Goal: Task Accomplishment & Management: Manage account settings

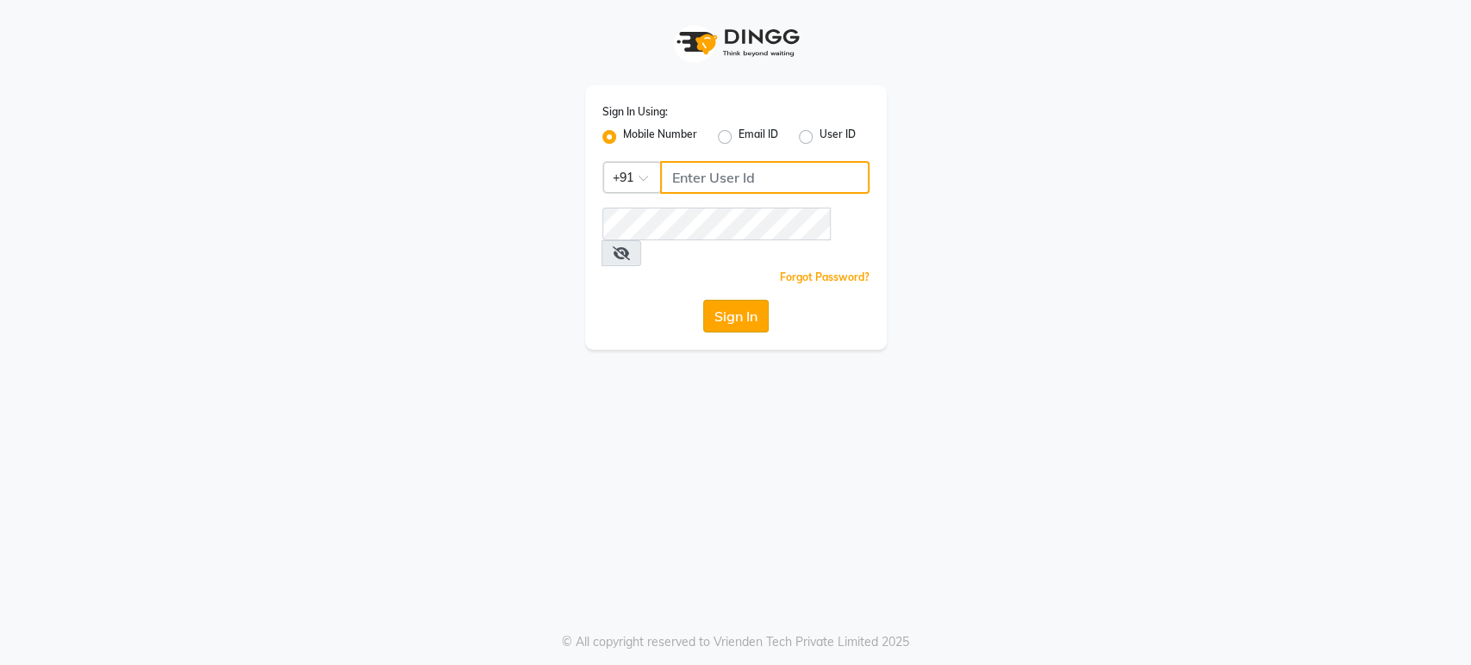
type input "6239163922"
click at [759, 300] on button "Sign In" at bounding box center [735, 316] width 65 height 33
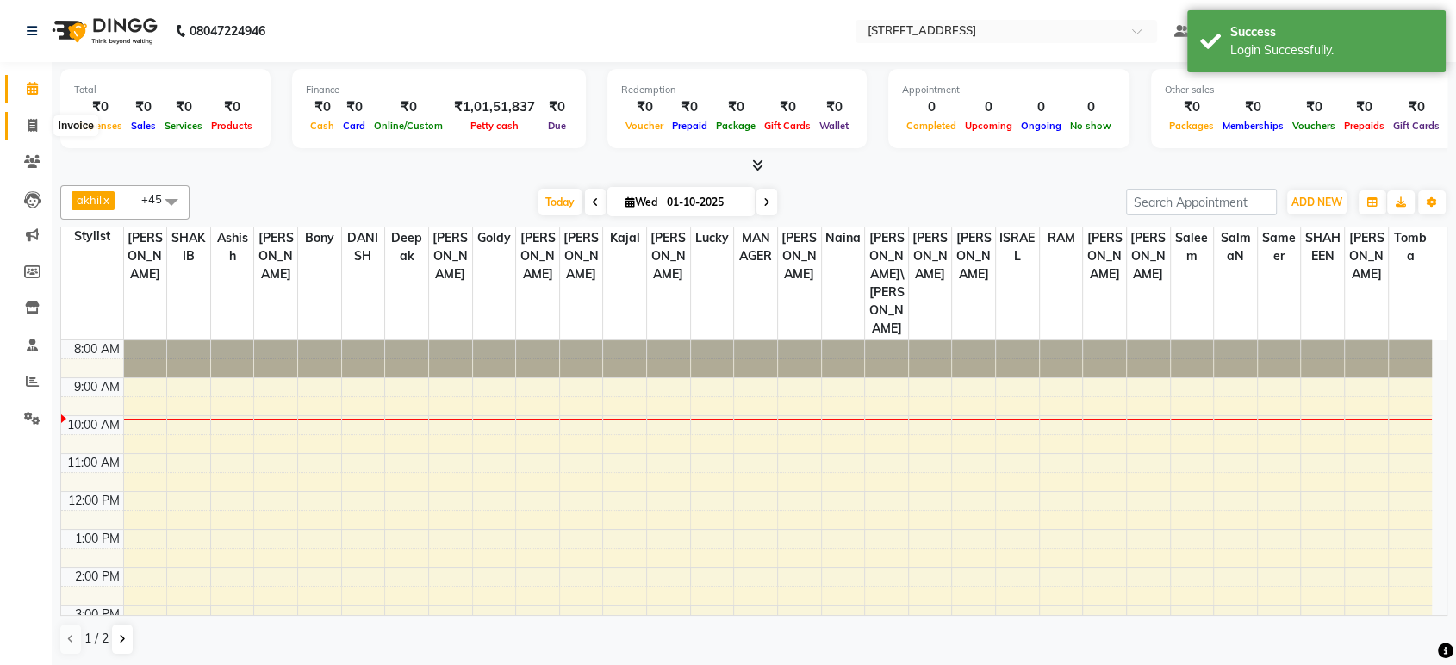
click at [34, 131] on icon at bounding box center [32, 125] width 9 height 13
select select "5703"
select select "service"
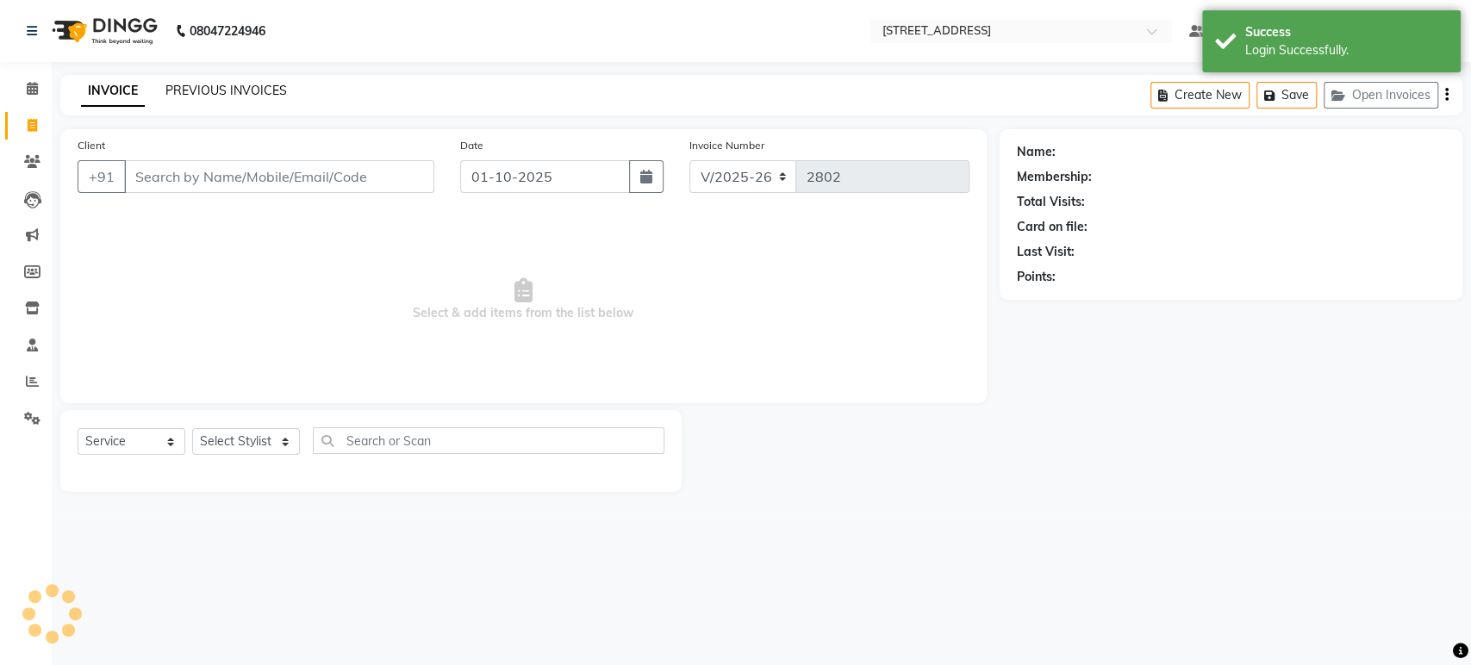
click at [203, 87] on link "PREVIOUS INVOICES" at bounding box center [226, 91] width 122 height 16
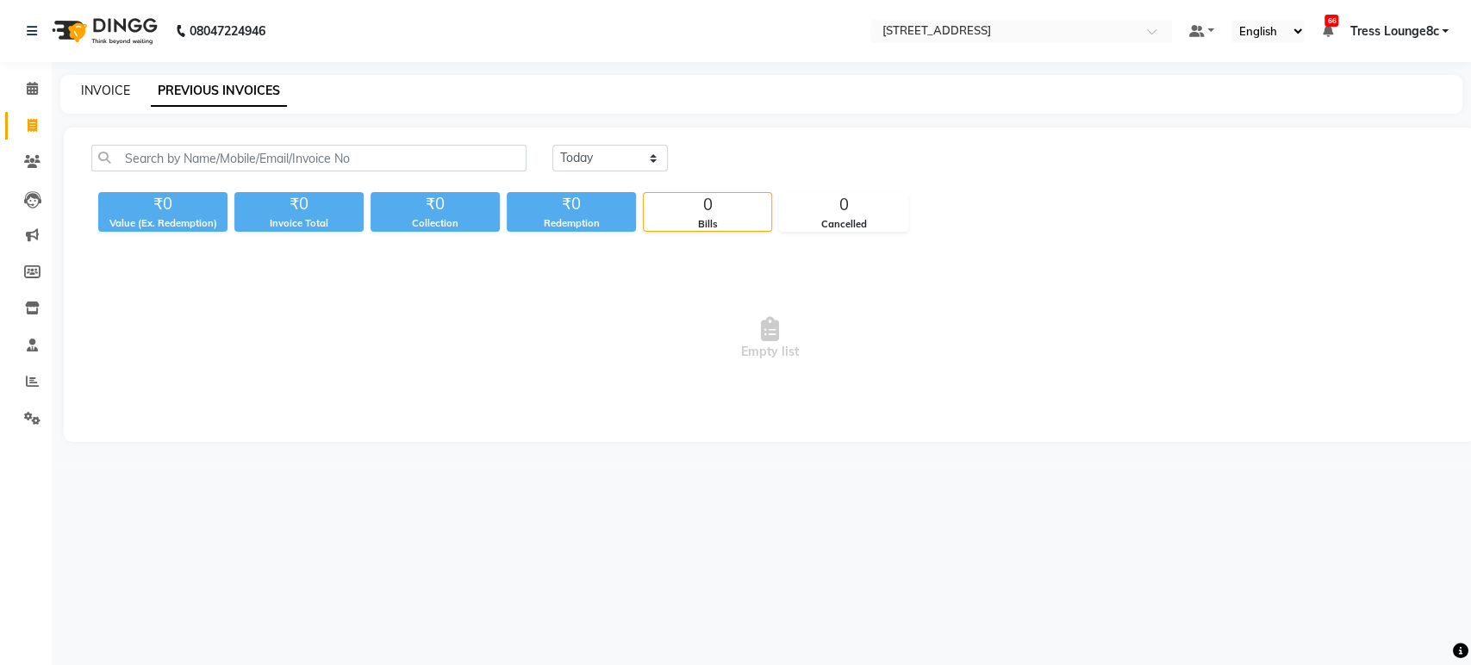
click at [85, 86] on link "INVOICE" at bounding box center [105, 91] width 49 height 16
select select "service"
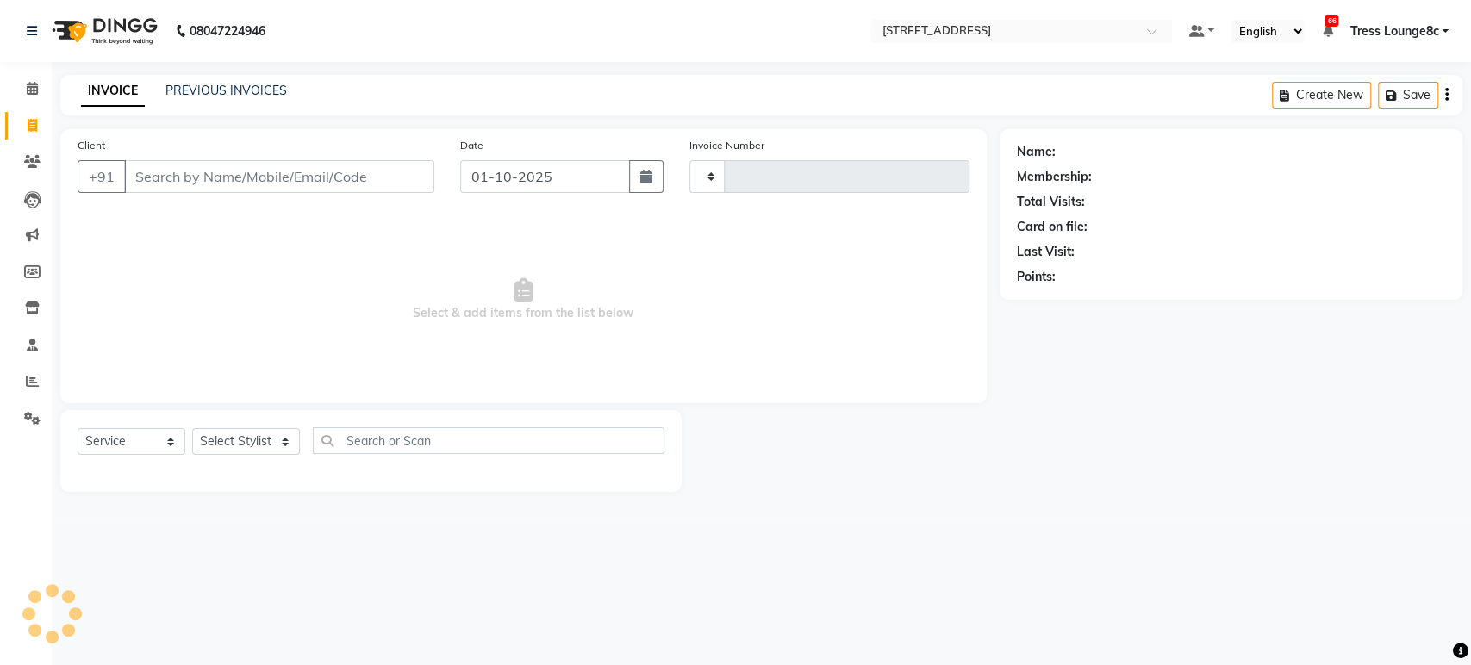
type input "2802"
select select "5703"
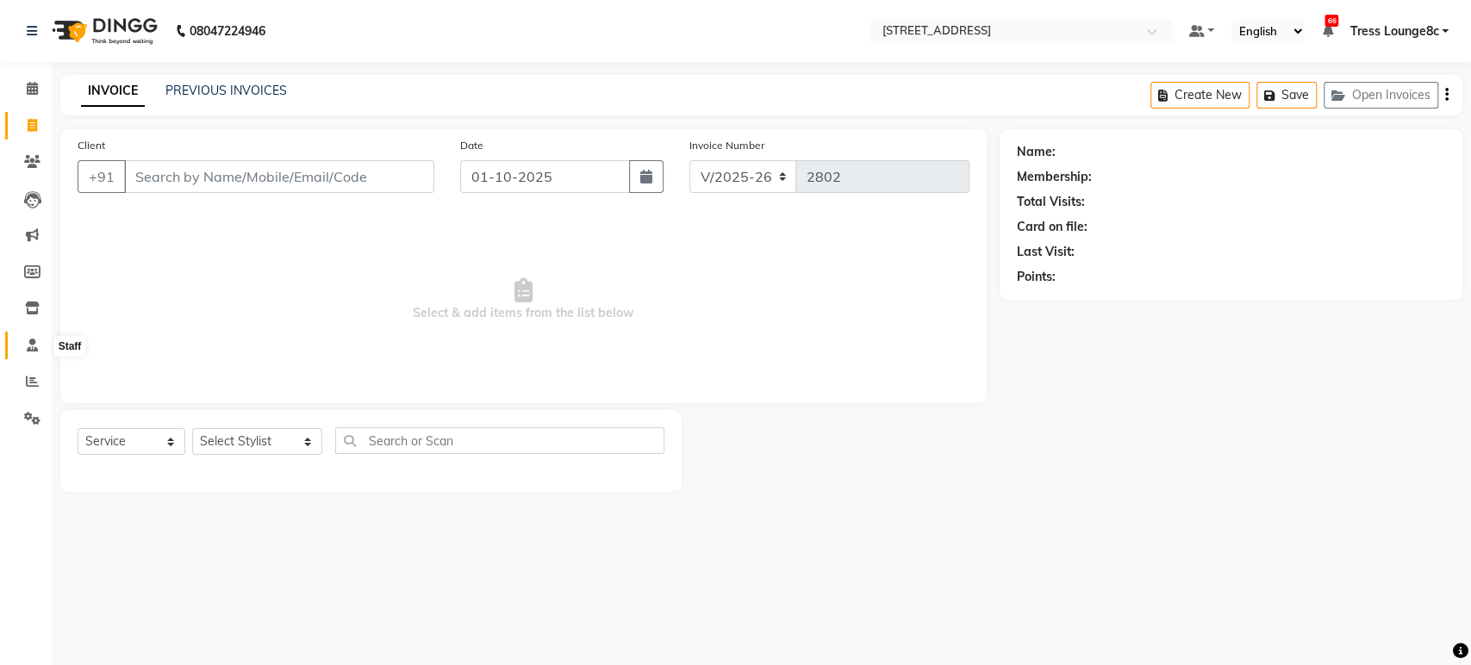
click at [27, 344] on icon at bounding box center [32, 345] width 11 height 13
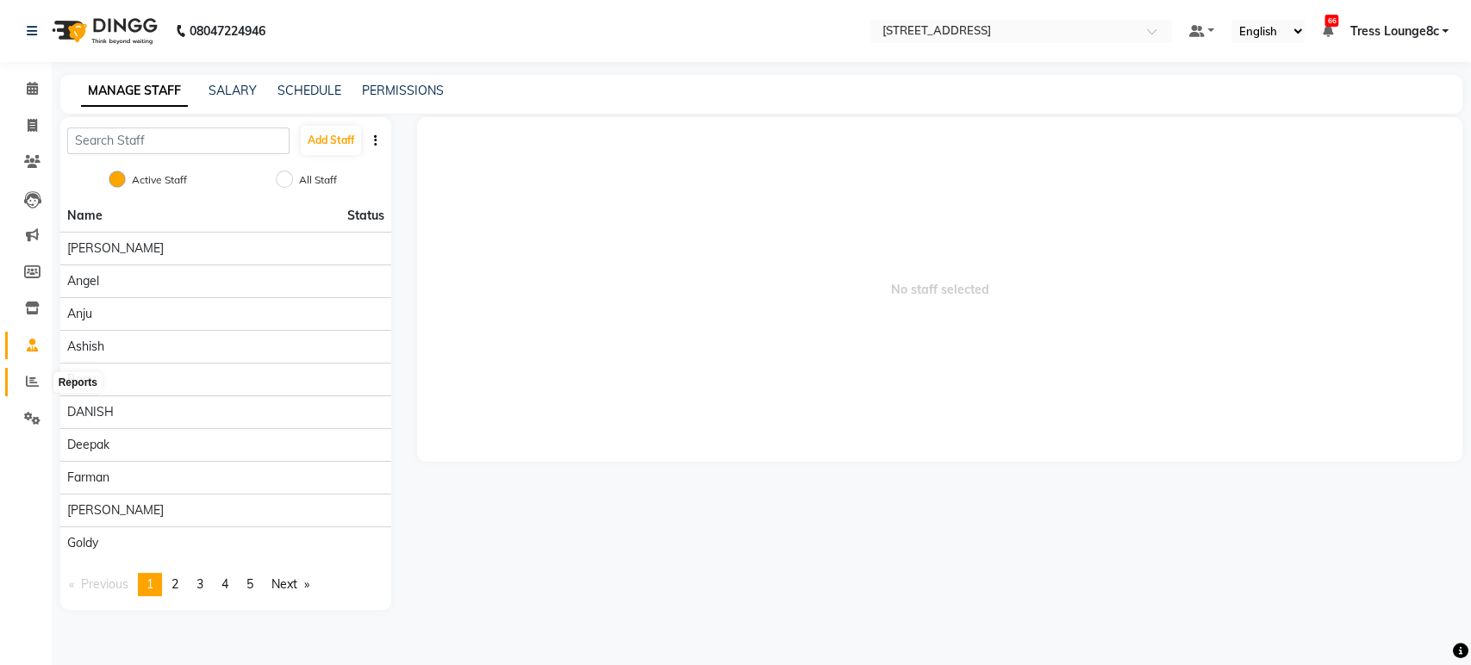
click at [29, 377] on icon at bounding box center [32, 381] width 13 height 13
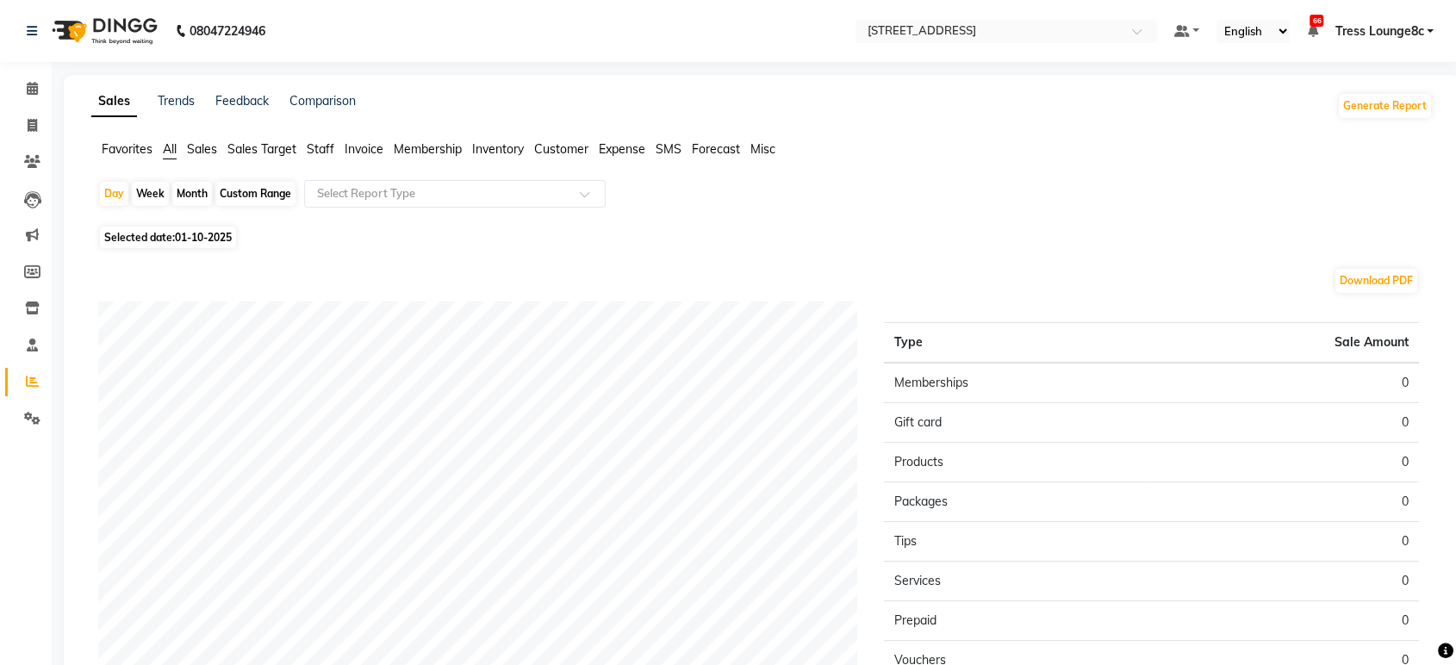
click at [201, 147] on span "Sales" at bounding box center [202, 149] width 30 height 16
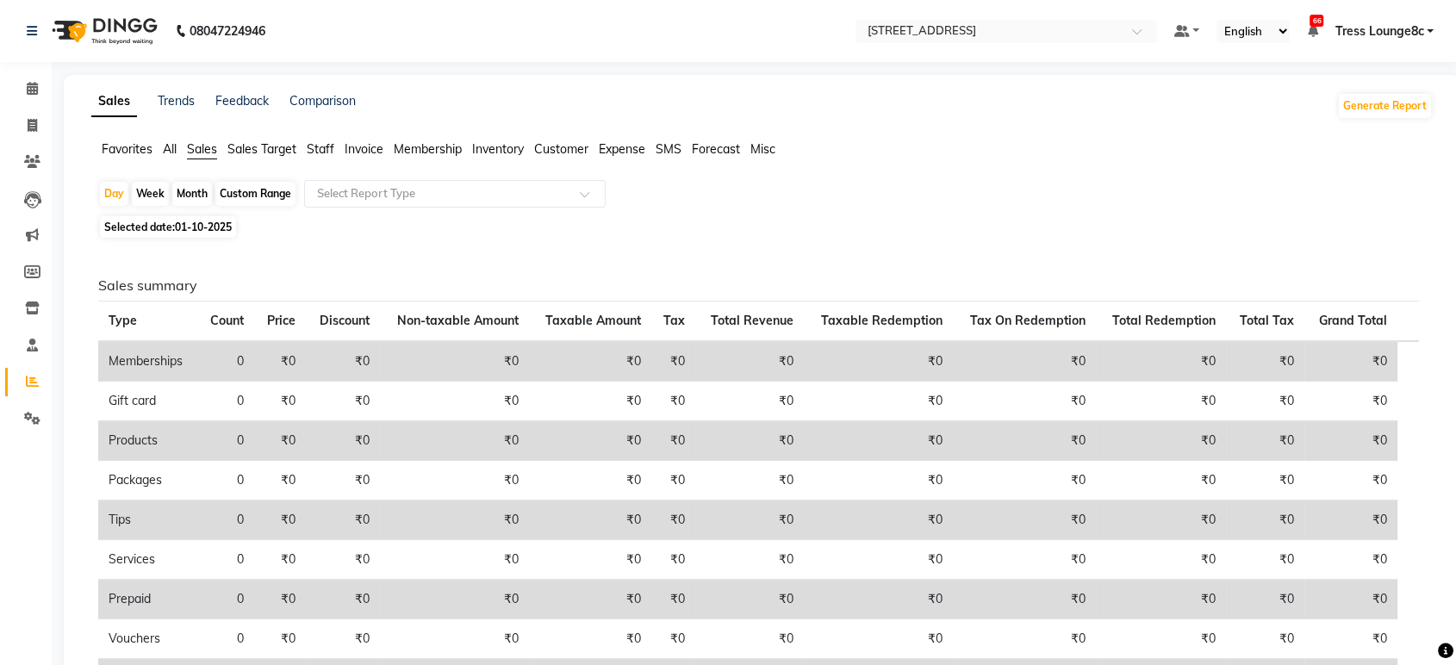
click at [169, 154] on span "All" at bounding box center [170, 149] width 14 height 16
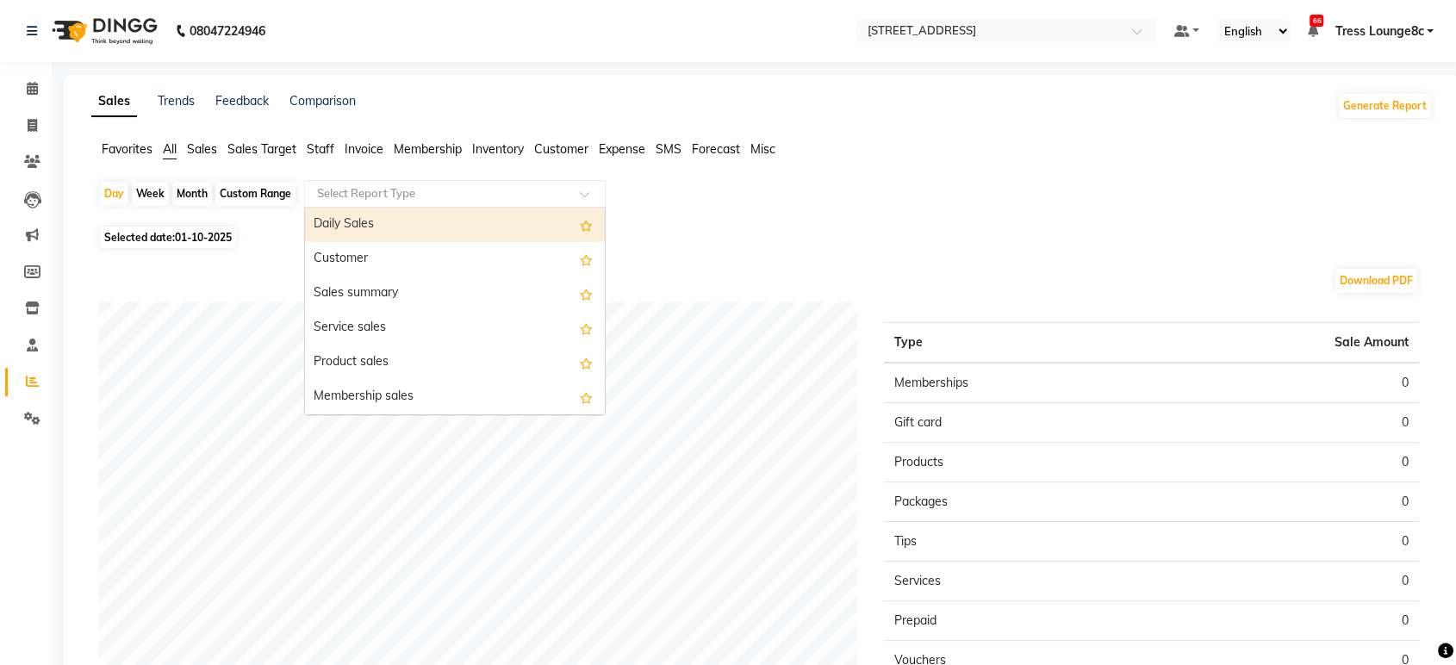
click at [407, 189] on input "text" at bounding box center [438, 193] width 248 height 17
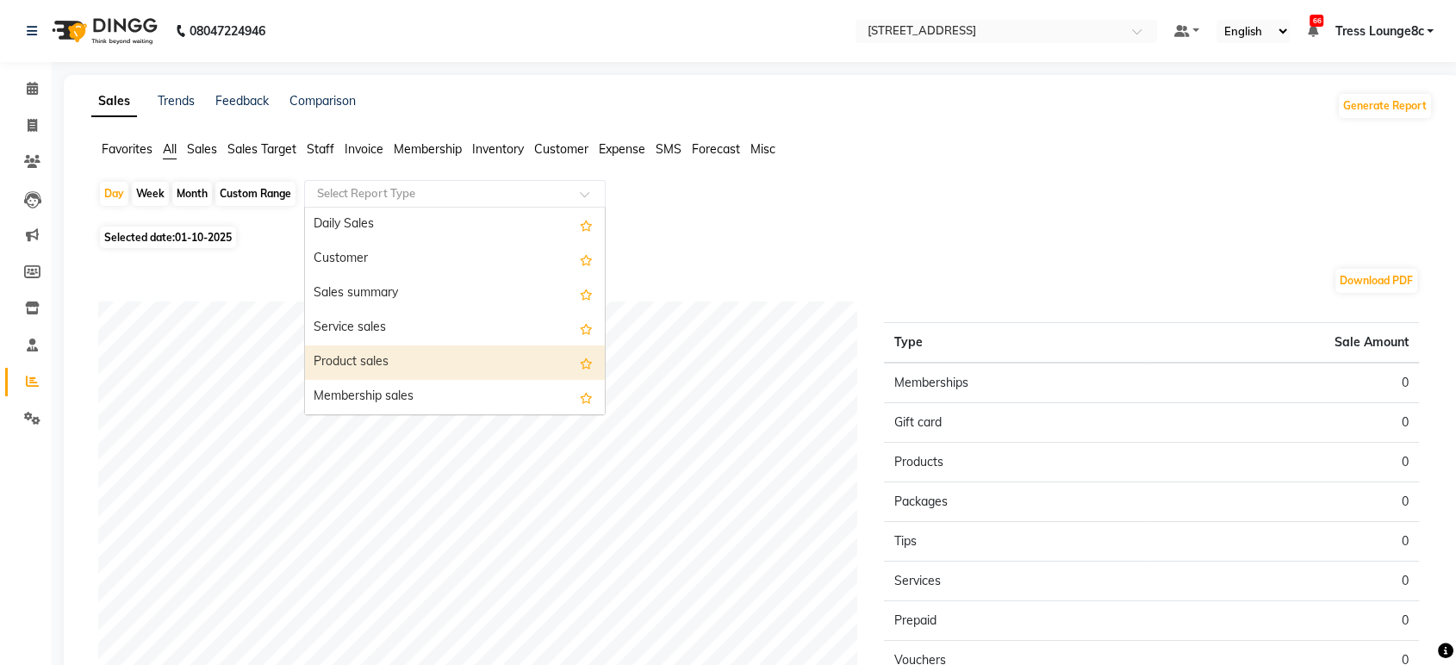
click at [376, 365] on div "Product sales" at bounding box center [455, 363] width 300 height 34
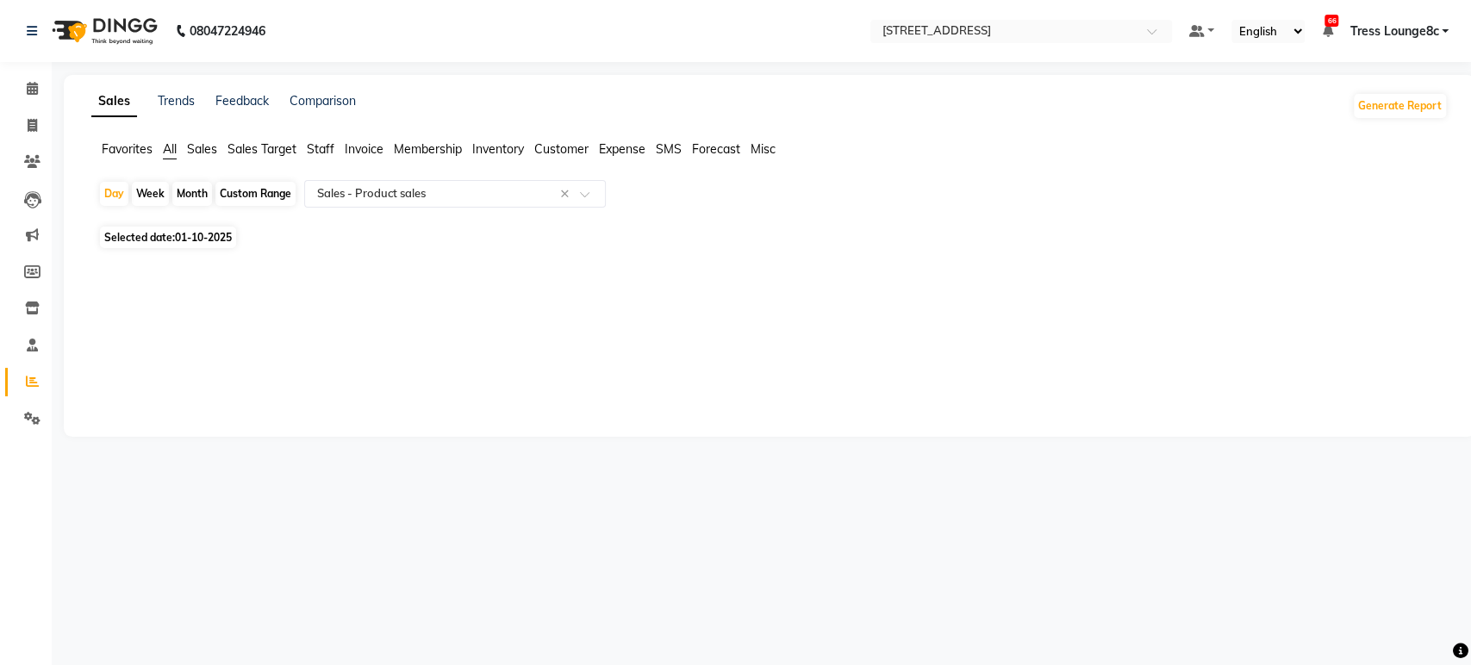
click at [187, 245] on span "Selected date: [DATE]" at bounding box center [168, 238] width 136 height 22
select select "10"
select select "2025"
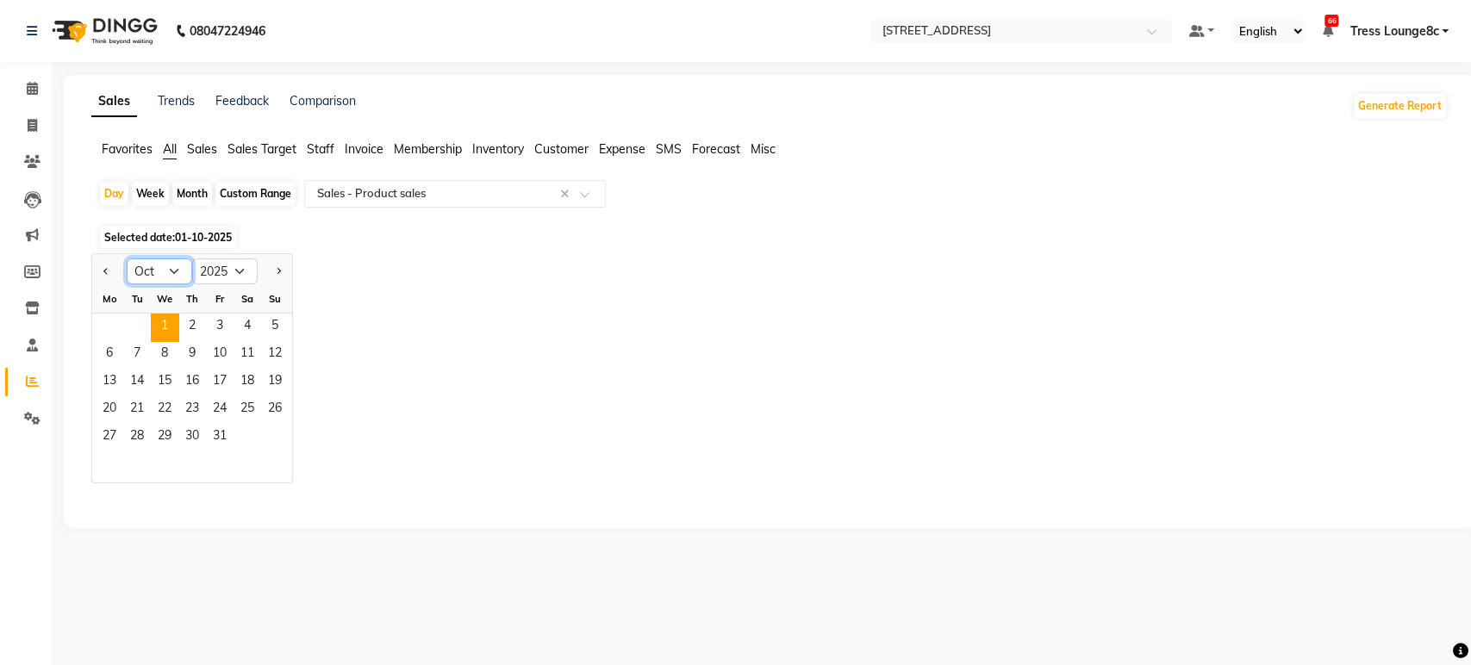
click at [136, 270] on select "Jan Feb Mar Apr May Jun [DATE] Aug Sep Oct Nov Dec" at bounding box center [159, 272] width 65 height 26
select select "9"
click at [127, 259] on select "Jan Feb Mar Apr May Jun [DATE] Aug Sep Oct Nov Dec" at bounding box center [159, 272] width 65 height 26
click at [133, 440] on span "30" at bounding box center [137, 438] width 28 height 28
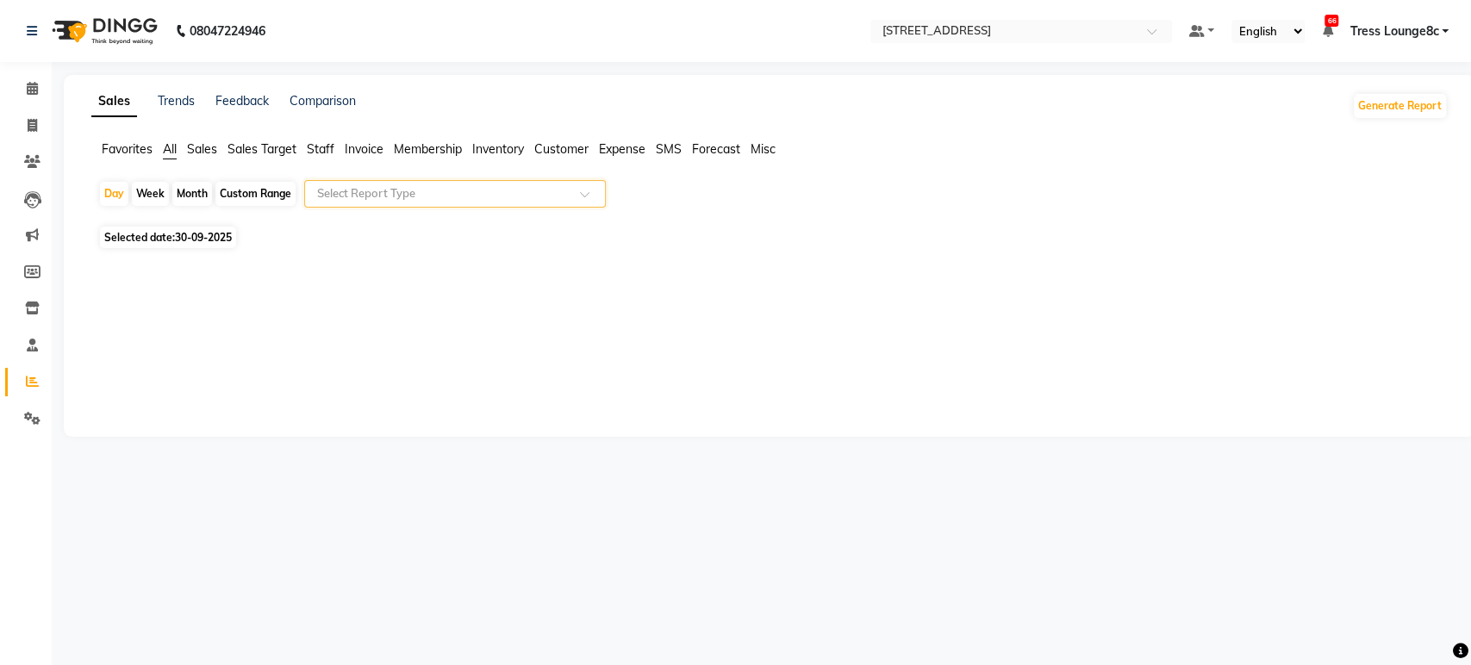
click at [162, 190] on div "Week" at bounding box center [150, 194] width 37 height 24
select select "9"
select select "2025"
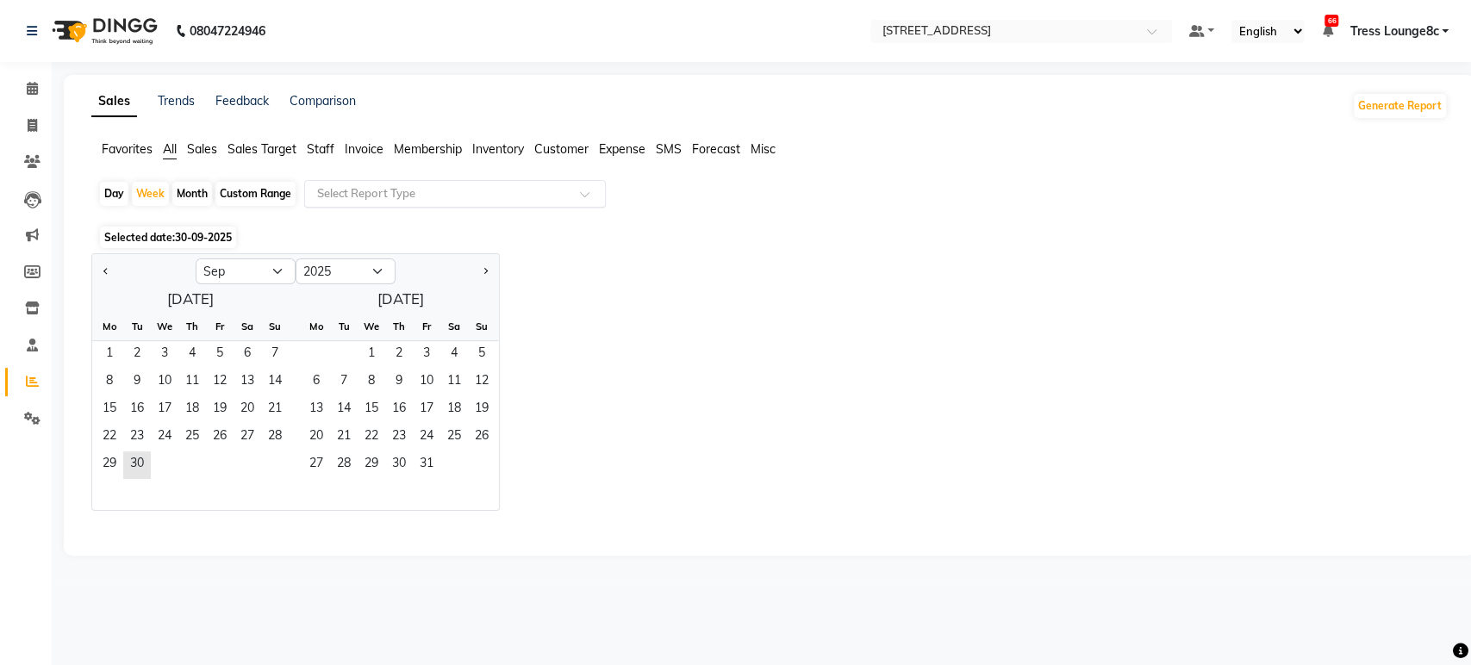
click at [129, 196] on div "Day Week Month Custom Range Select Report Type" at bounding box center [769, 200] width 1343 height 41
click at [126, 151] on span "Favorites" at bounding box center [127, 149] width 51 height 16
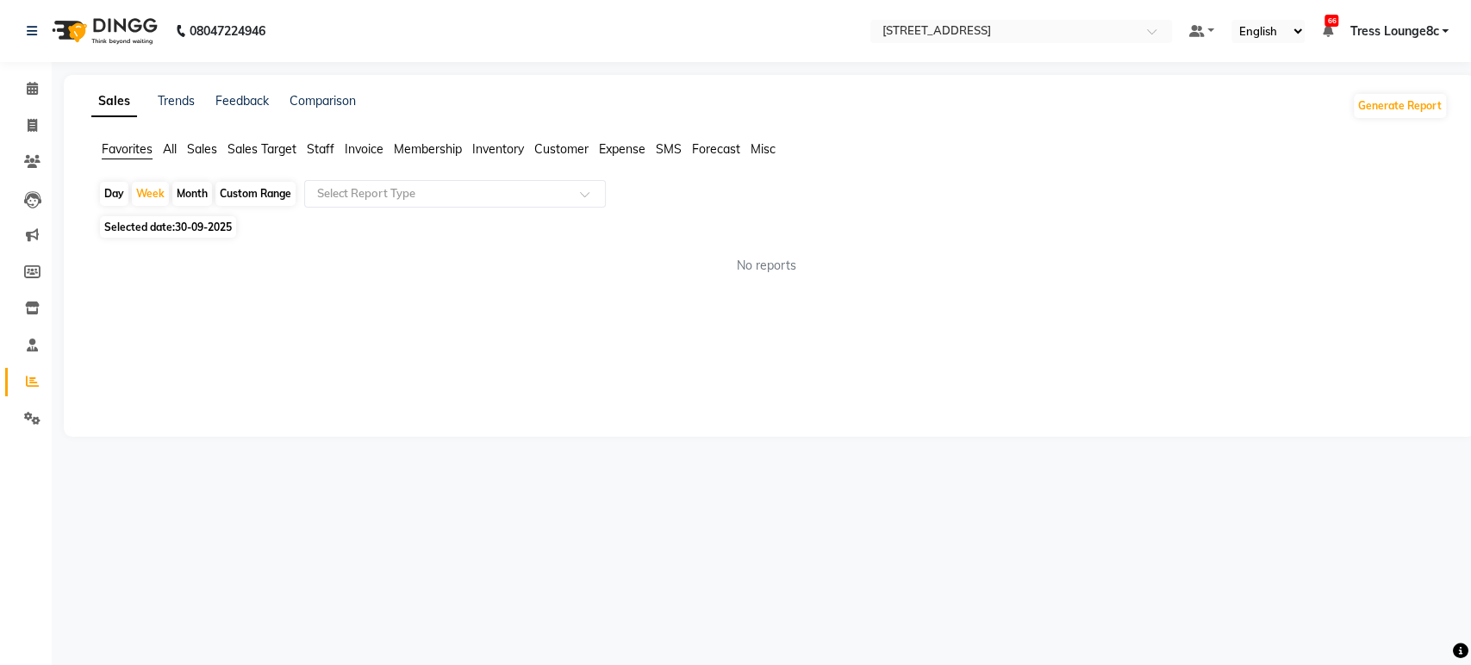
click at [163, 146] on span "All" at bounding box center [170, 149] width 14 height 16
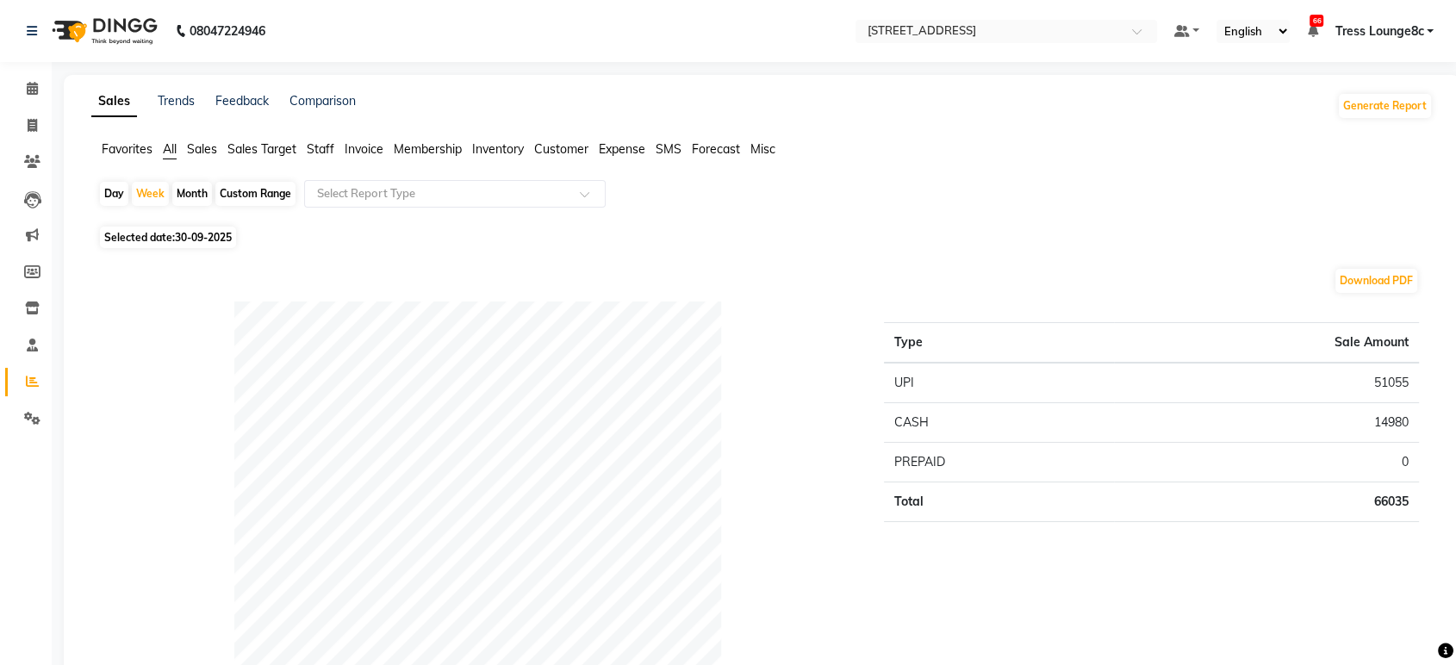
click at [155, 234] on span "Selected date: [DATE]" at bounding box center [168, 238] width 136 height 22
select select "9"
select select "2025"
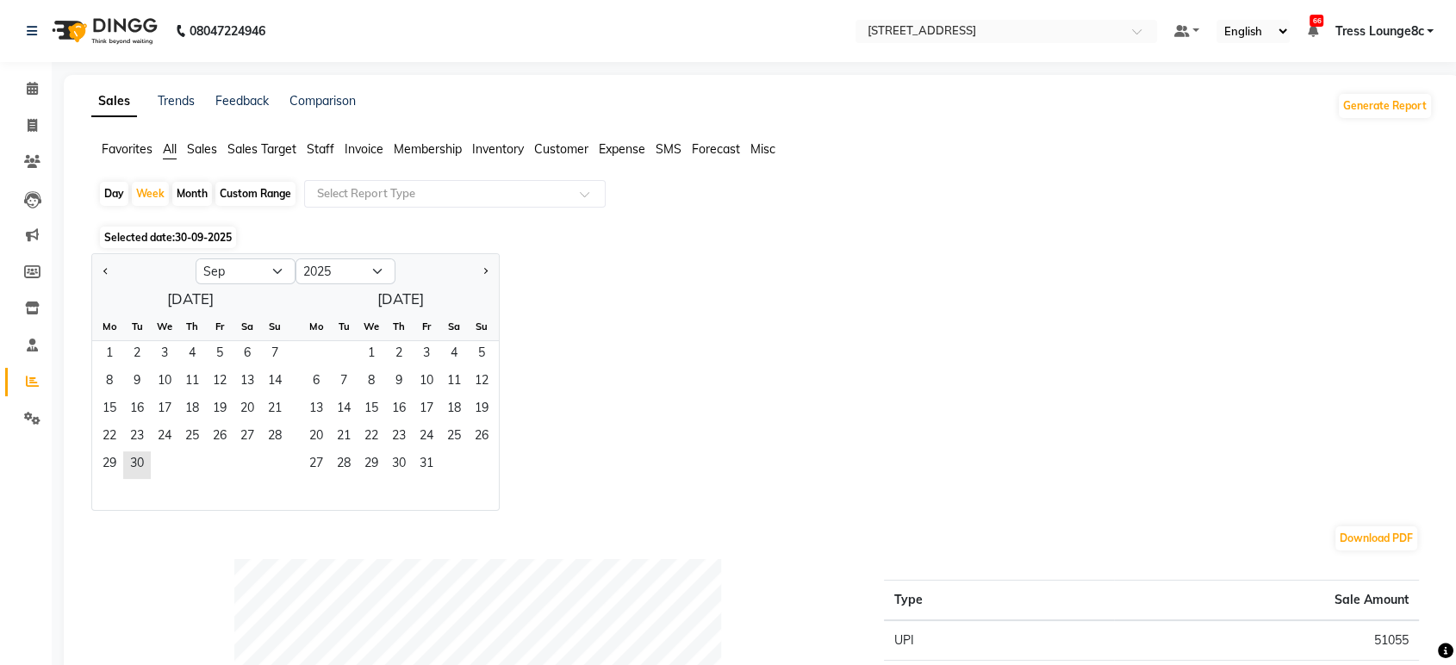
click at [186, 240] on span "30-09-2025" at bounding box center [203, 237] width 57 height 13
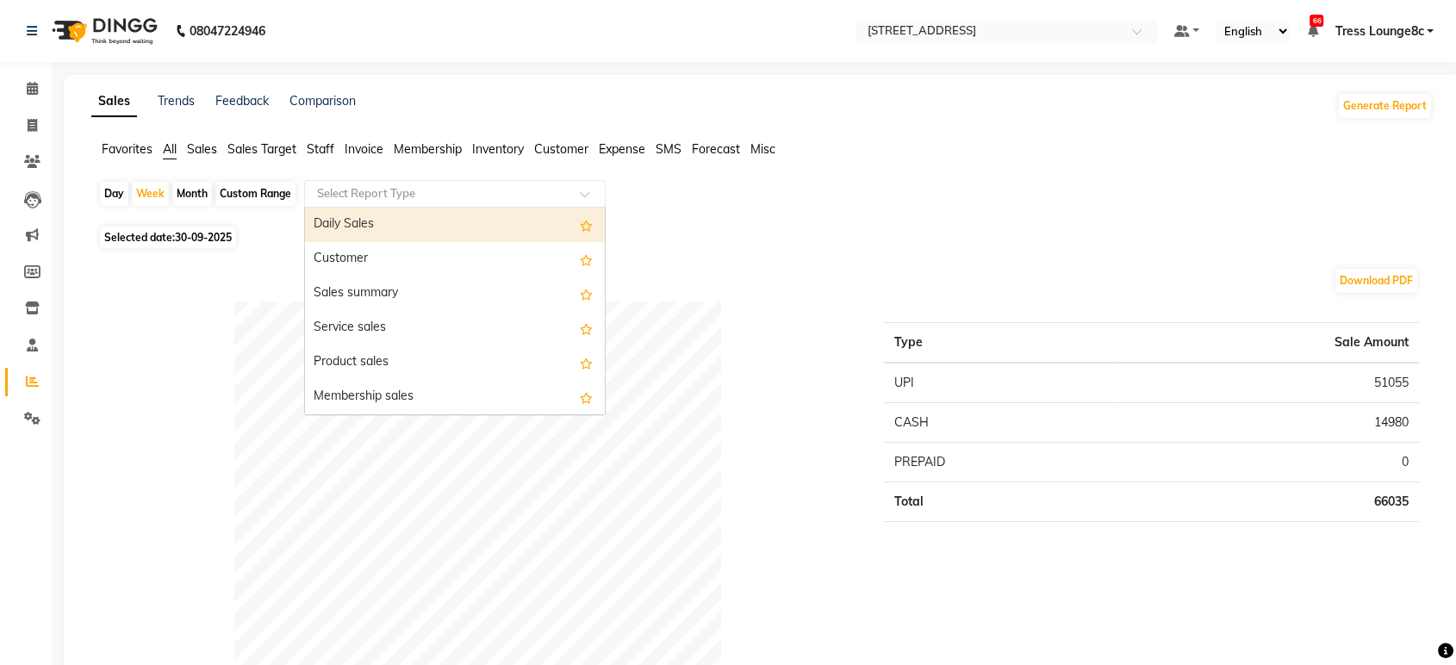
click at [393, 195] on input "text" at bounding box center [438, 193] width 248 height 17
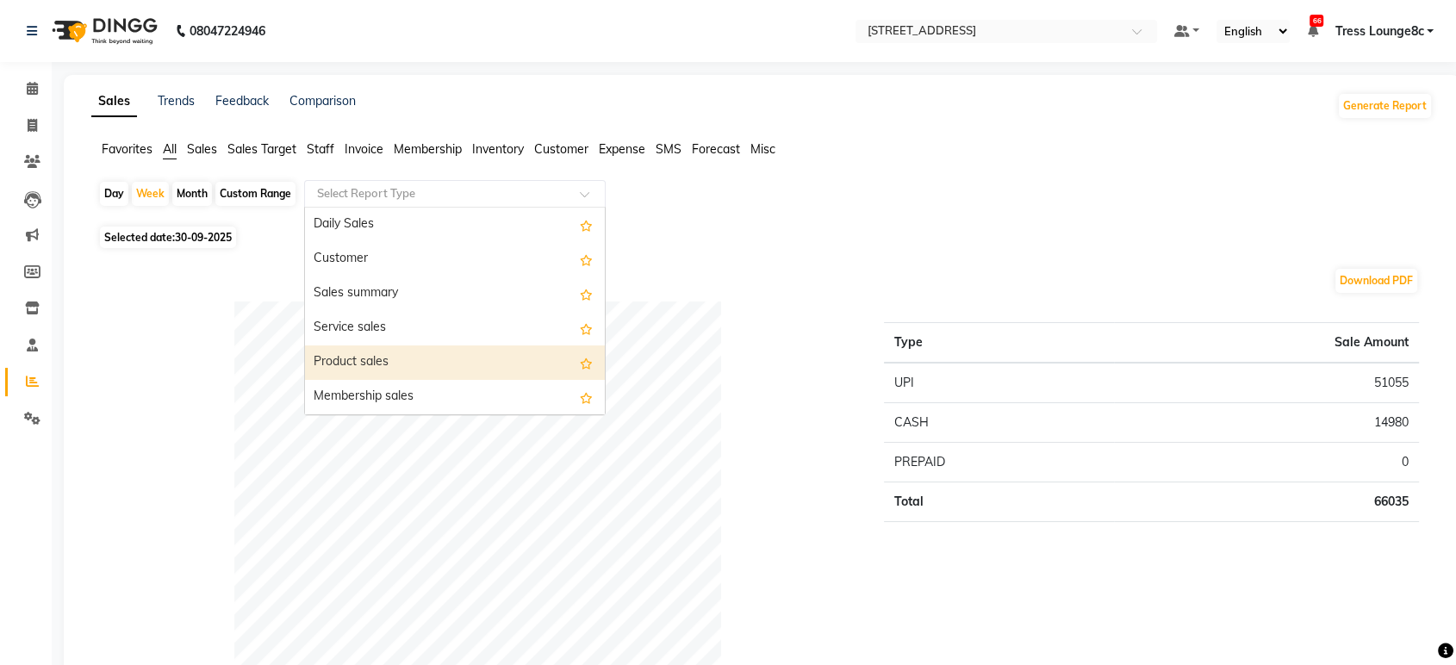
click at [401, 353] on div "Product sales" at bounding box center [455, 363] width 300 height 34
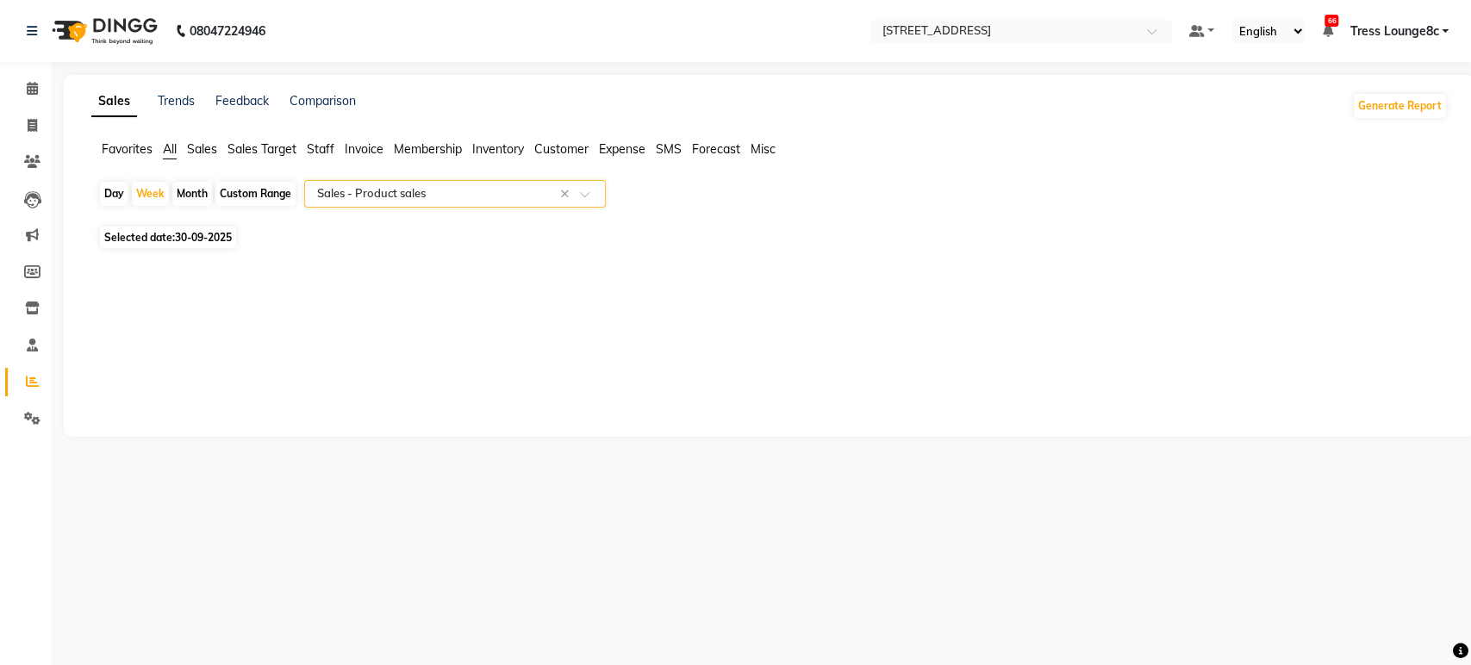
click at [200, 235] on span "30-09-2025" at bounding box center [203, 237] width 57 height 13
select select "9"
select select "2025"
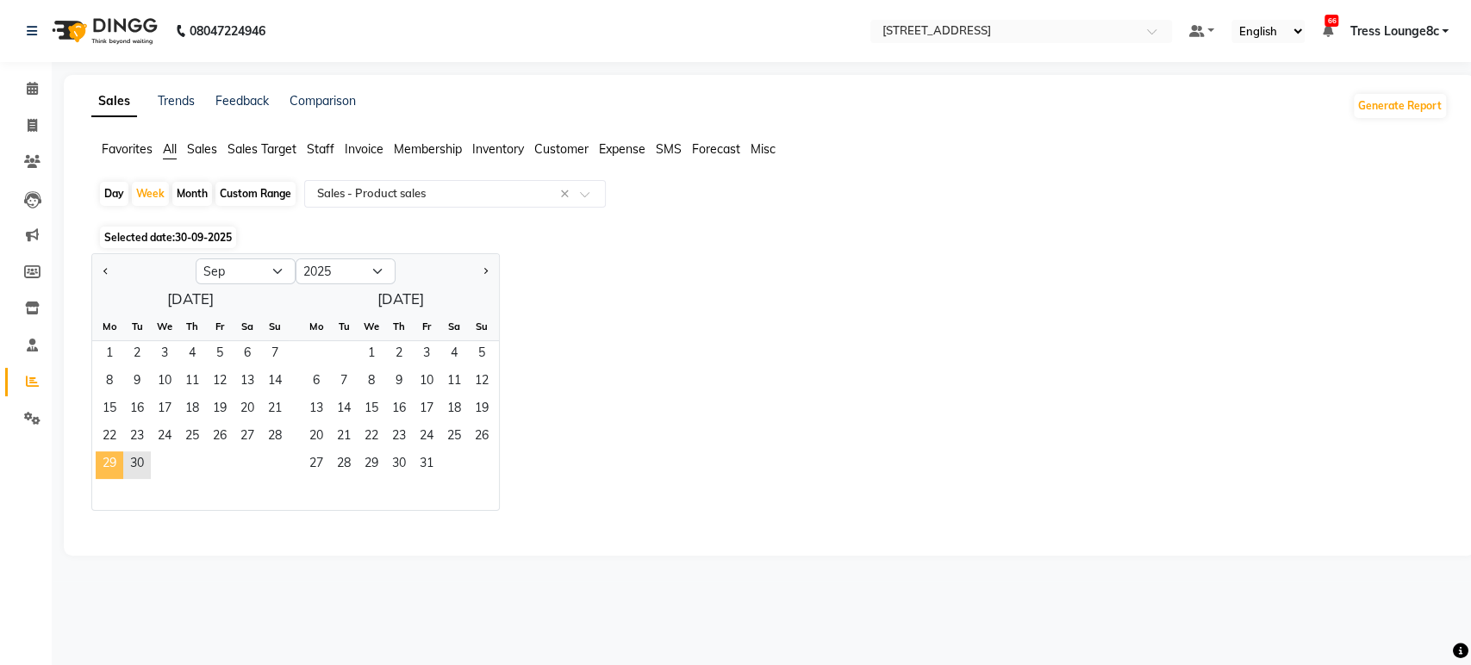
click at [114, 465] on span "29" at bounding box center [110, 466] width 28 height 28
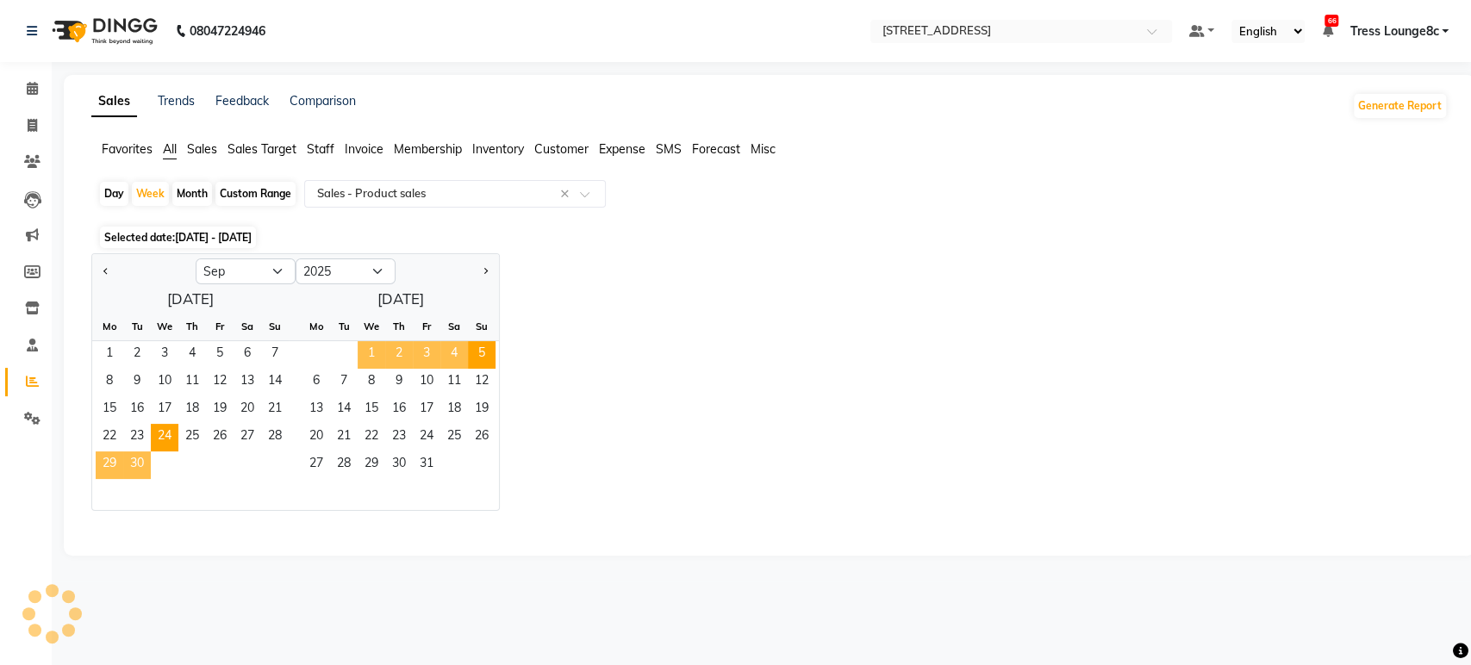
select select "full_report"
select select "csv"
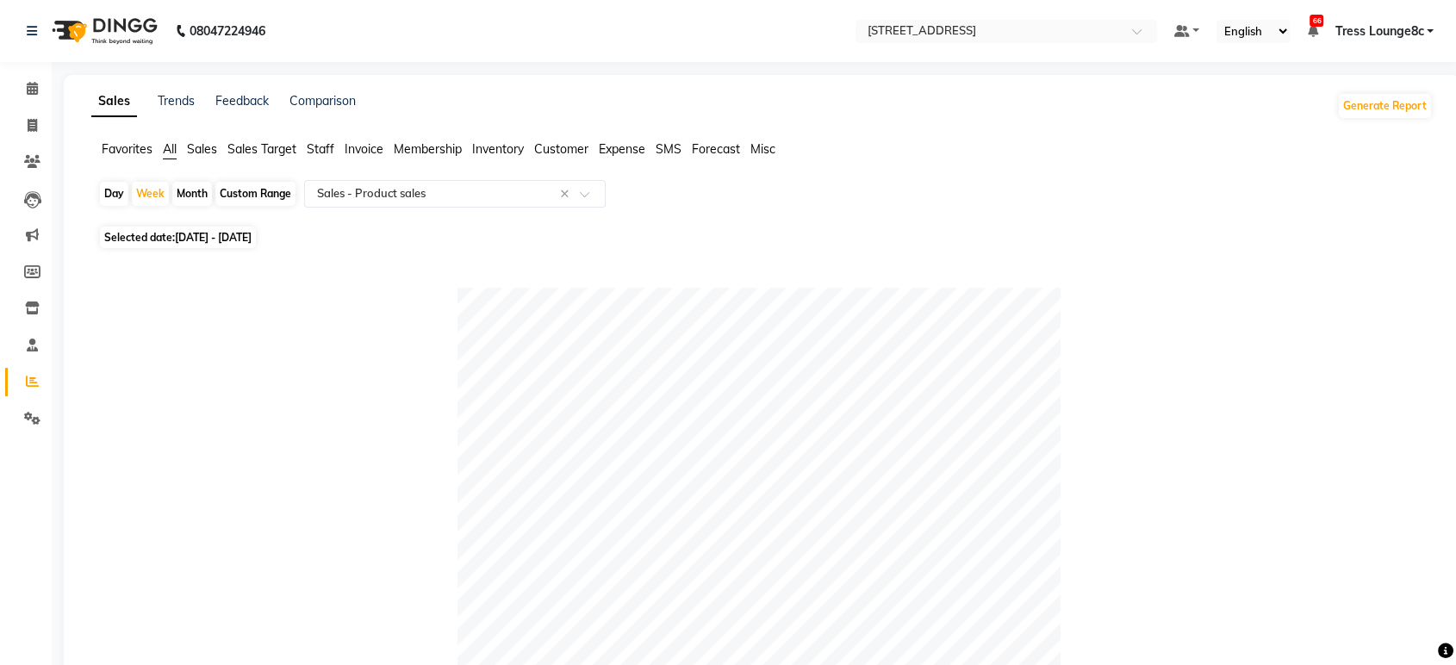
click at [252, 238] on span "[DATE] - [DATE]" at bounding box center [213, 237] width 77 height 13
select select "9"
select select "2025"
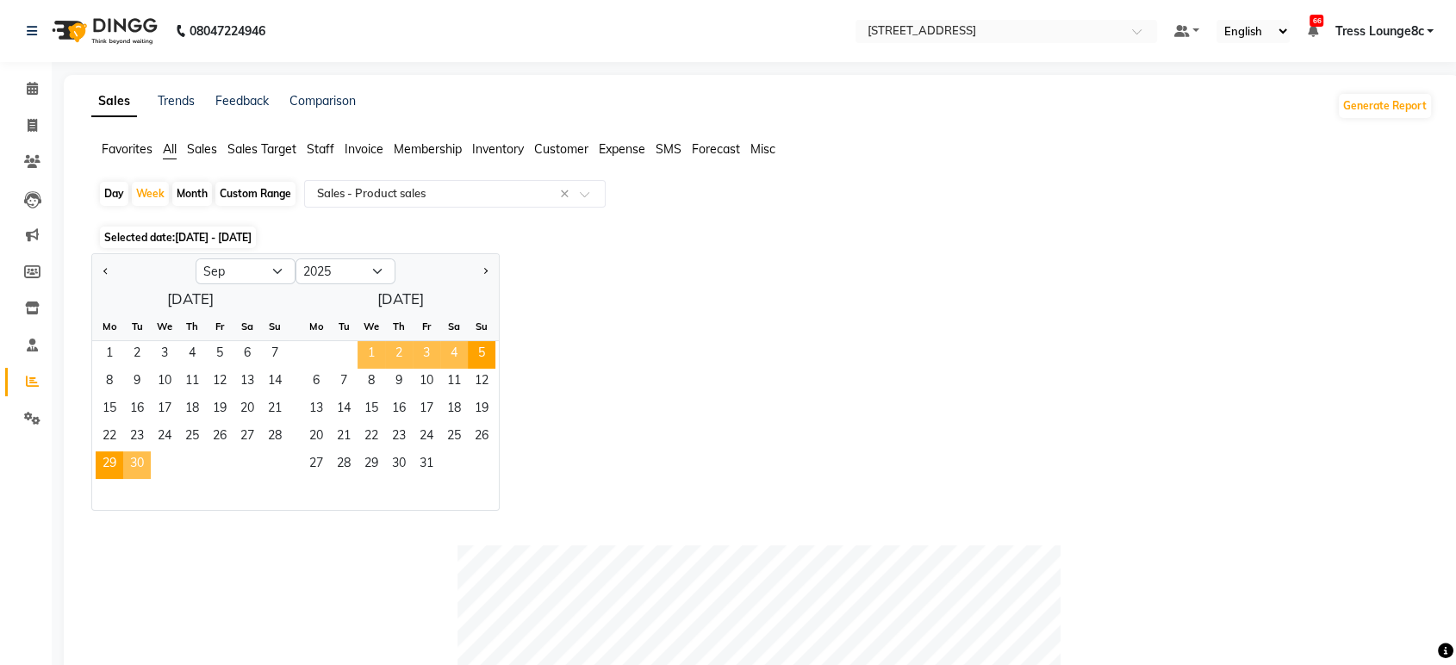
click at [772, 315] on div "Jan Feb Mar Apr May Jun [DATE] Aug Sep Oct Nov [DATE] 2016 2017 2018 2019 2020 …" at bounding box center [762, 382] width 1342 height 258
click at [106, 197] on div "Day" at bounding box center [114, 194] width 28 height 24
select select "9"
select select "2025"
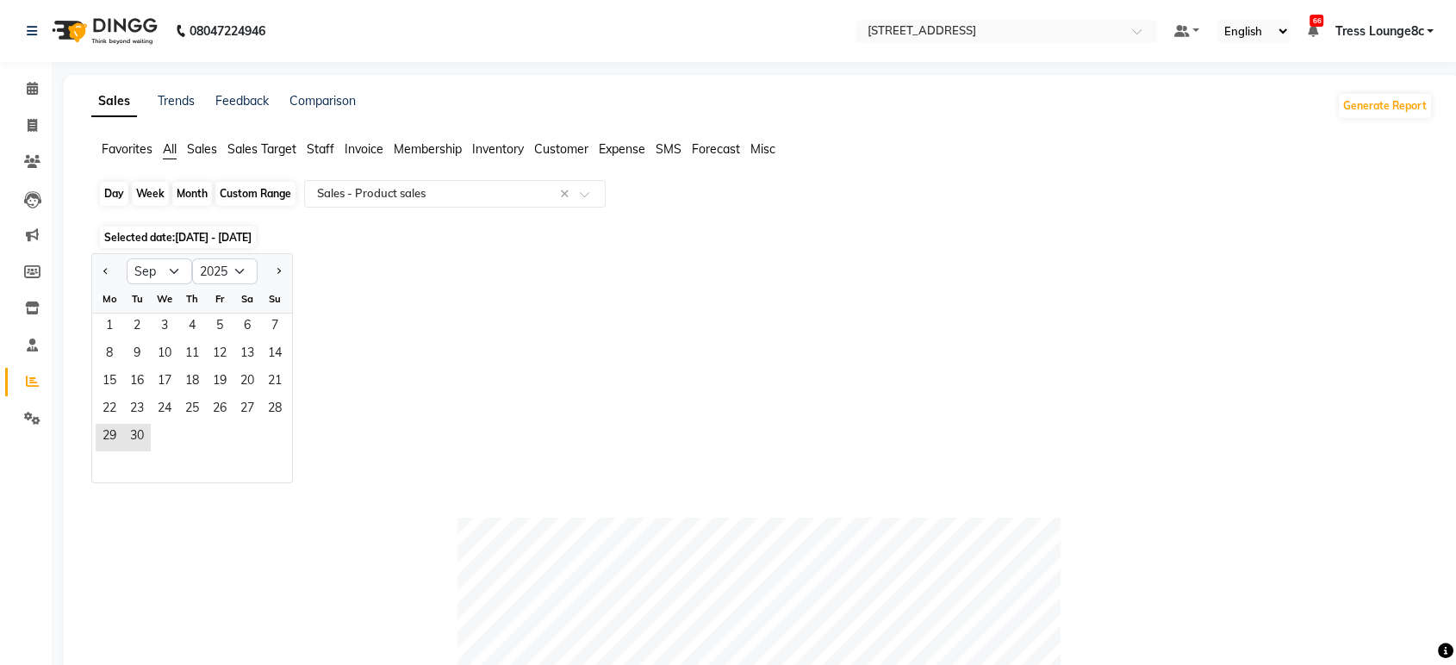
click at [114, 196] on div "Day" at bounding box center [114, 194] width 28 height 24
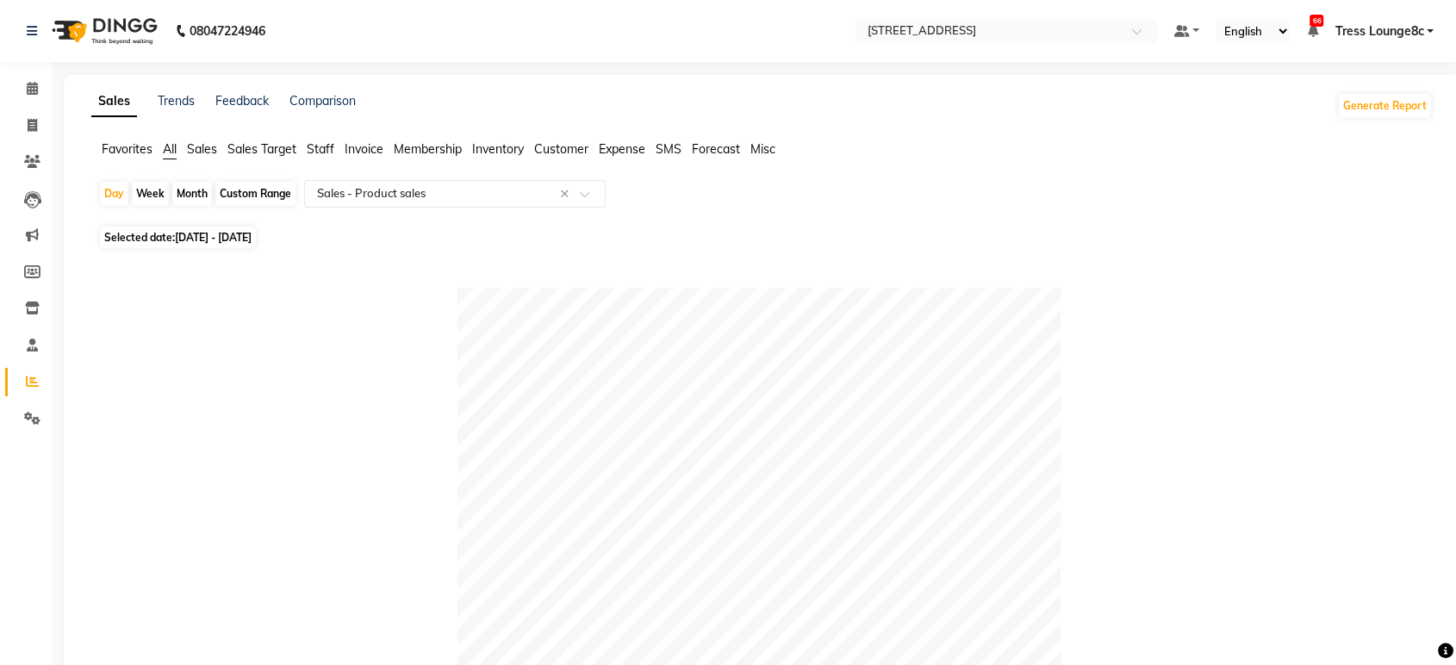
click at [179, 229] on span "Selected date: [DATE] - [DATE]" at bounding box center [178, 238] width 156 height 22
select select "9"
select select "2025"
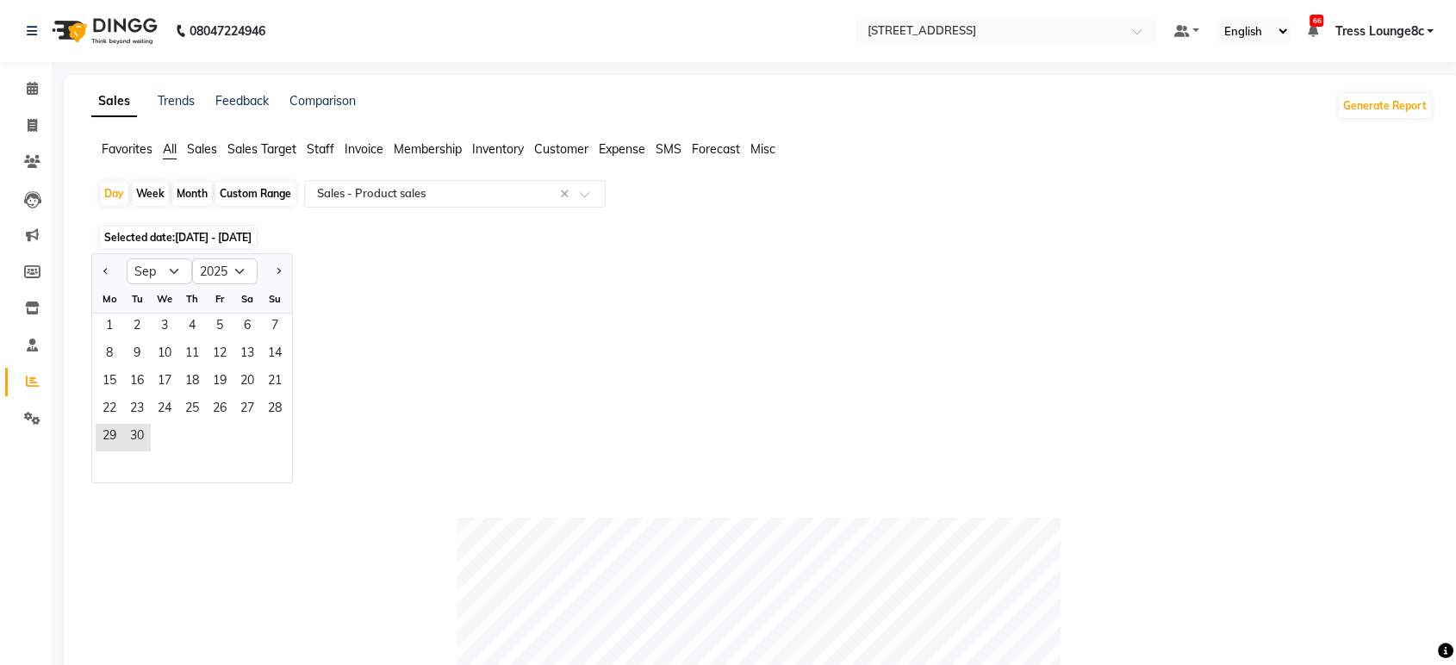
click at [555, 315] on div "Jan Feb Mar Apr May Jun [DATE] Aug Sep Oct Nov [DATE] 2016 2017 2018 2019 2020 …" at bounding box center [762, 368] width 1342 height 230
click at [556, 315] on div "Jan Feb Mar Apr May Jun [DATE] Aug Sep Oct Nov [DATE] 2016 2017 2018 2019 2020 …" at bounding box center [762, 368] width 1342 height 230
click at [124, 143] on span "Favorites" at bounding box center [127, 149] width 51 height 16
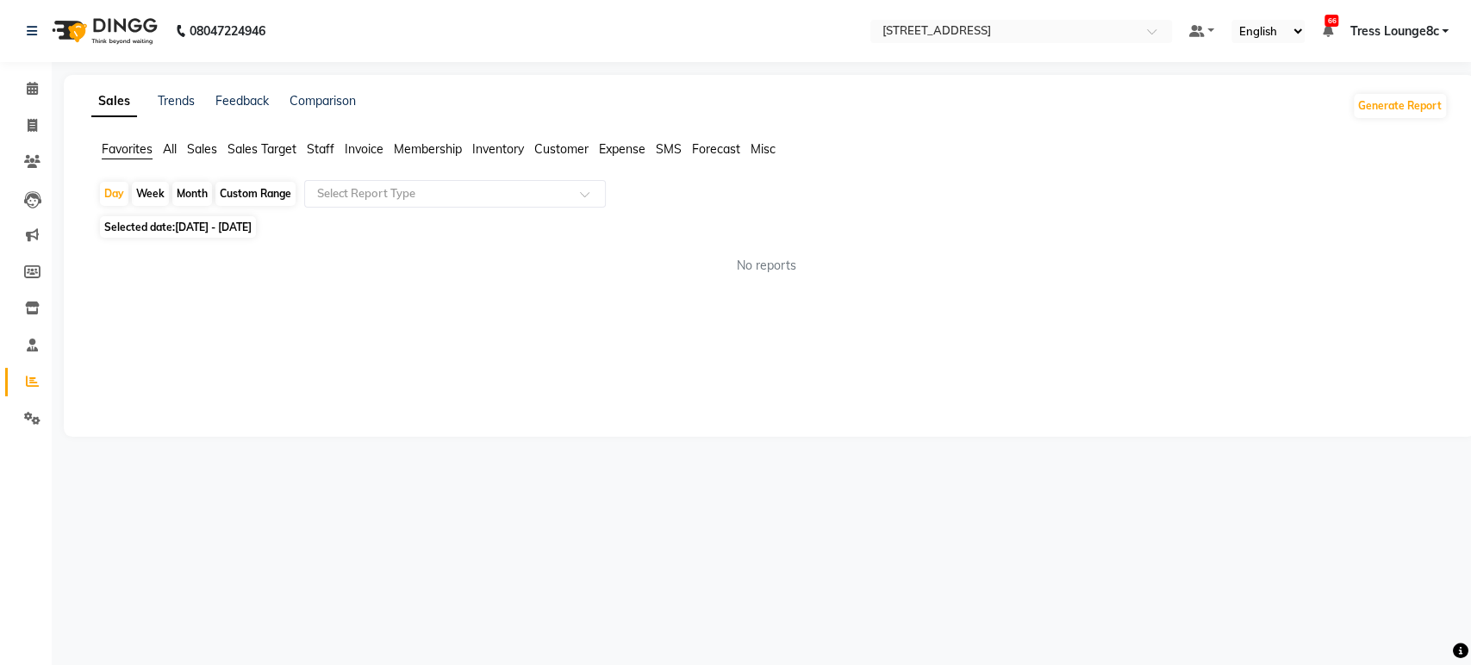
click at [172, 147] on span "All" at bounding box center [170, 149] width 14 height 16
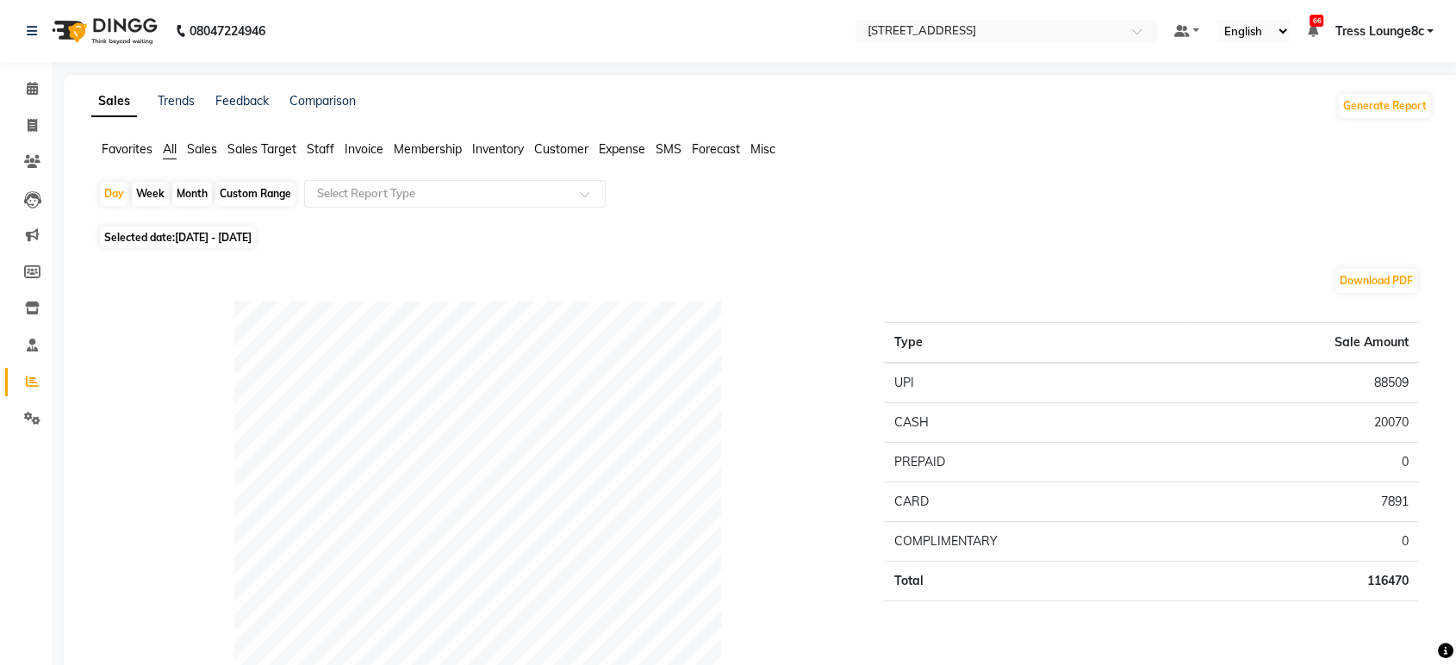
click at [159, 234] on span "Selected date: [DATE] - [DATE]" at bounding box center [178, 238] width 156 height 22
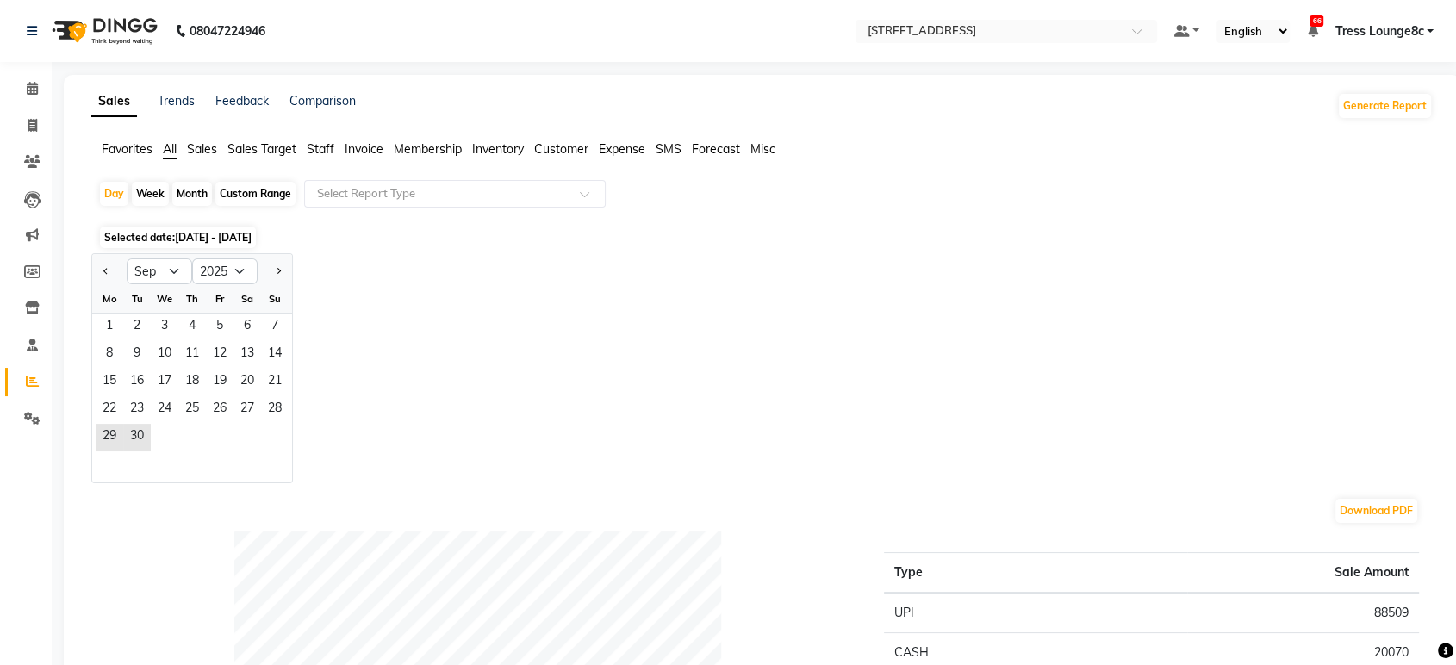
click at [246, 229] on span "Selected date: [DATE] - [DATE]" at bounding box center [178, 238] width 156 height 22
click at [247, 242] on span "[DATE] - [DATE]" at bounding box center [213, 237] width 77 height 13
select select "9"
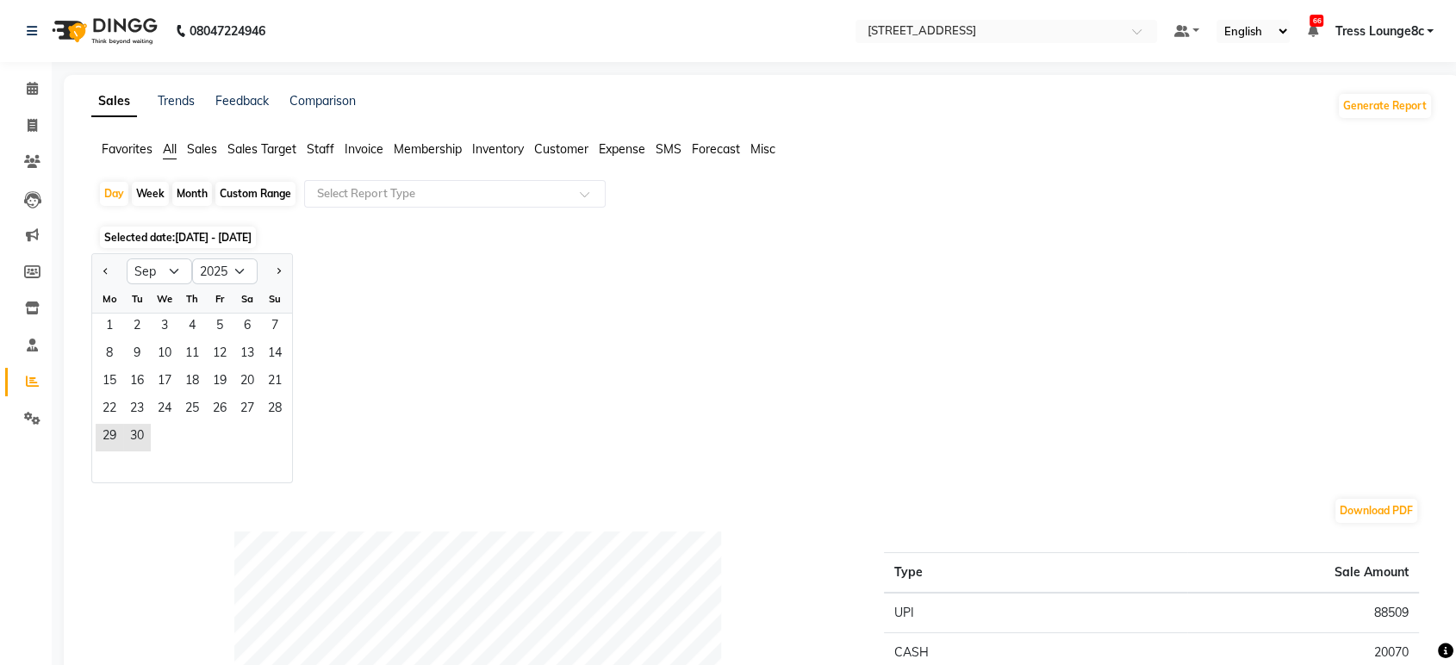
select select "2025"
click at [247, 243] on span "[DATE] - [DATE]" at bounding box center [213, 237] width 77 height 13
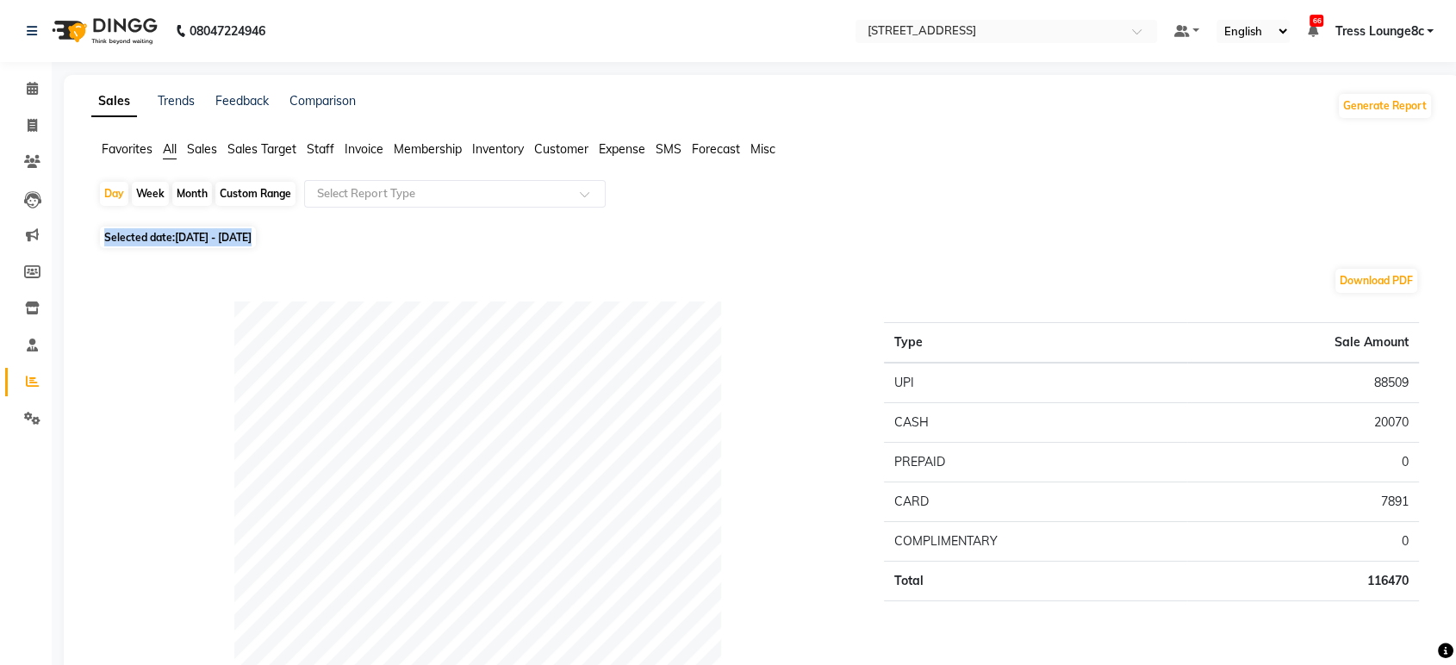
click at [247, 236] on span "[DATE] - [DATE]" at bounding box center [213, 237] width 77 height 13
select select "9"
select select "2025"
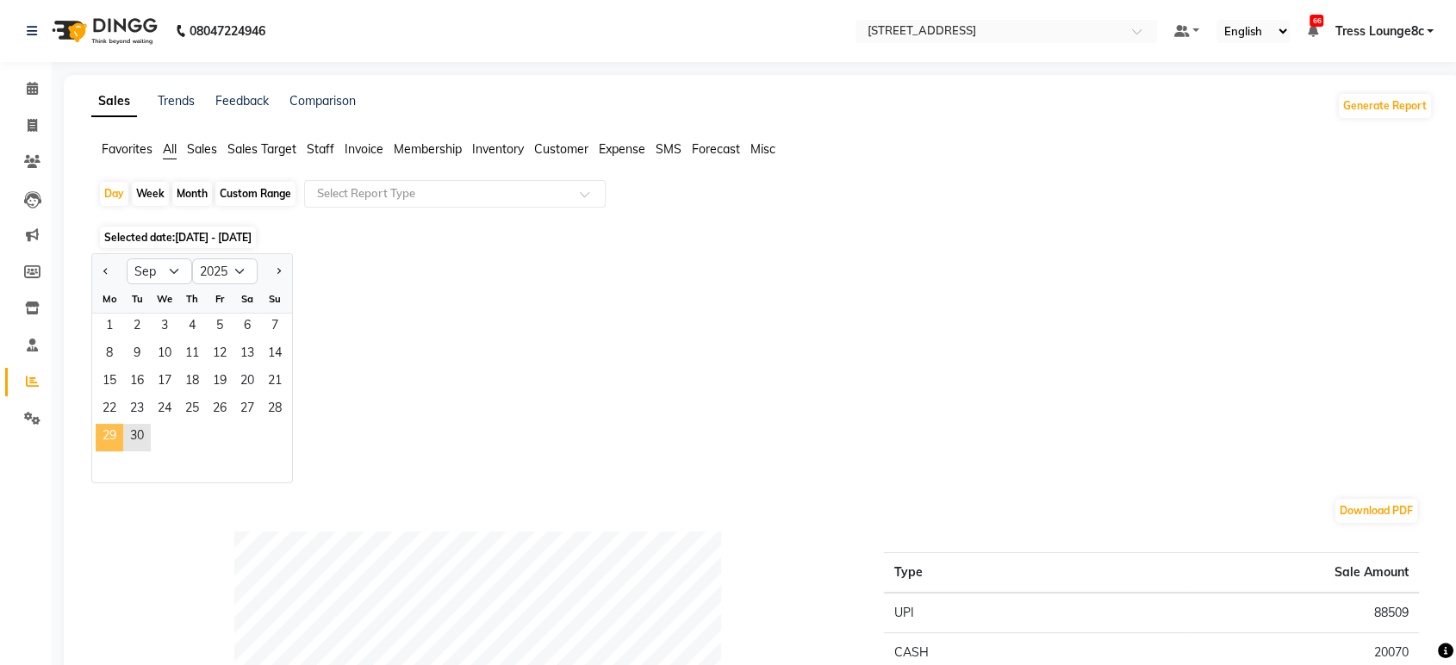
click at [116, 431] on span "29" at bounding box center [110, 438] width 28 height 28
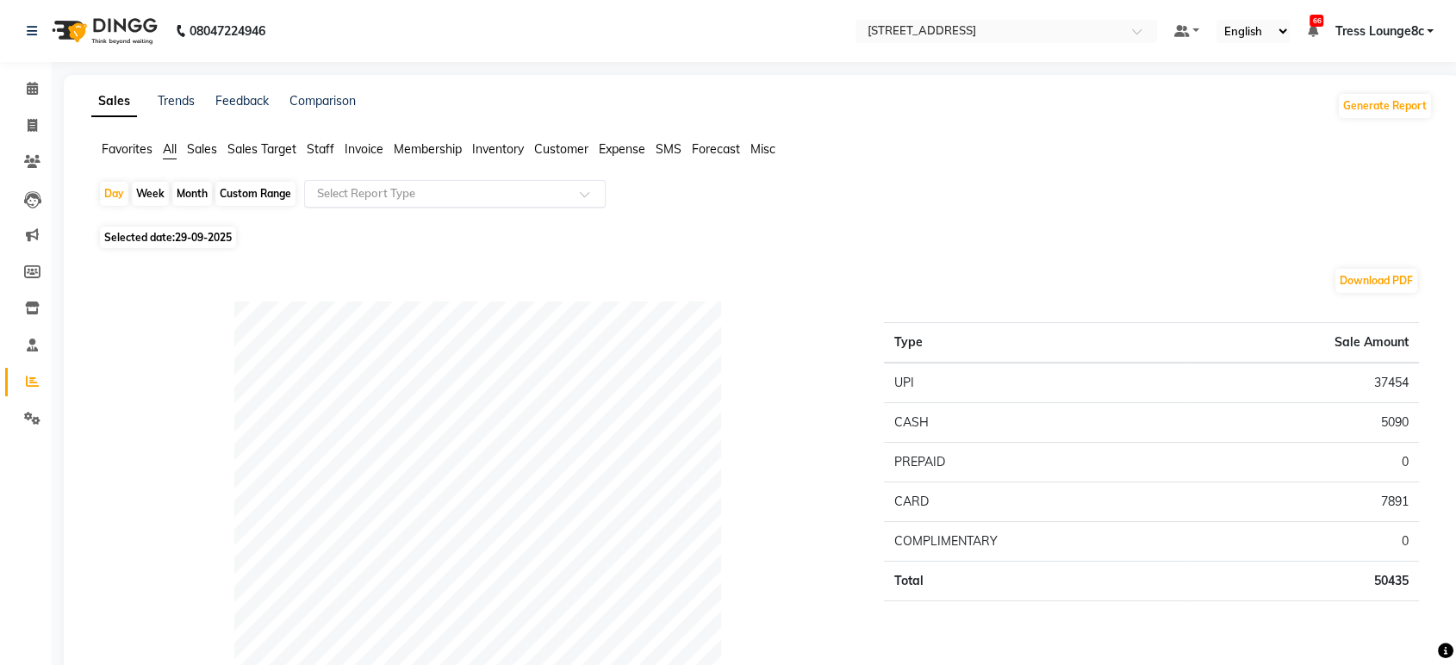
click at [427, 188] on input "text" at bounding box center [438, 193] width 248 height 17
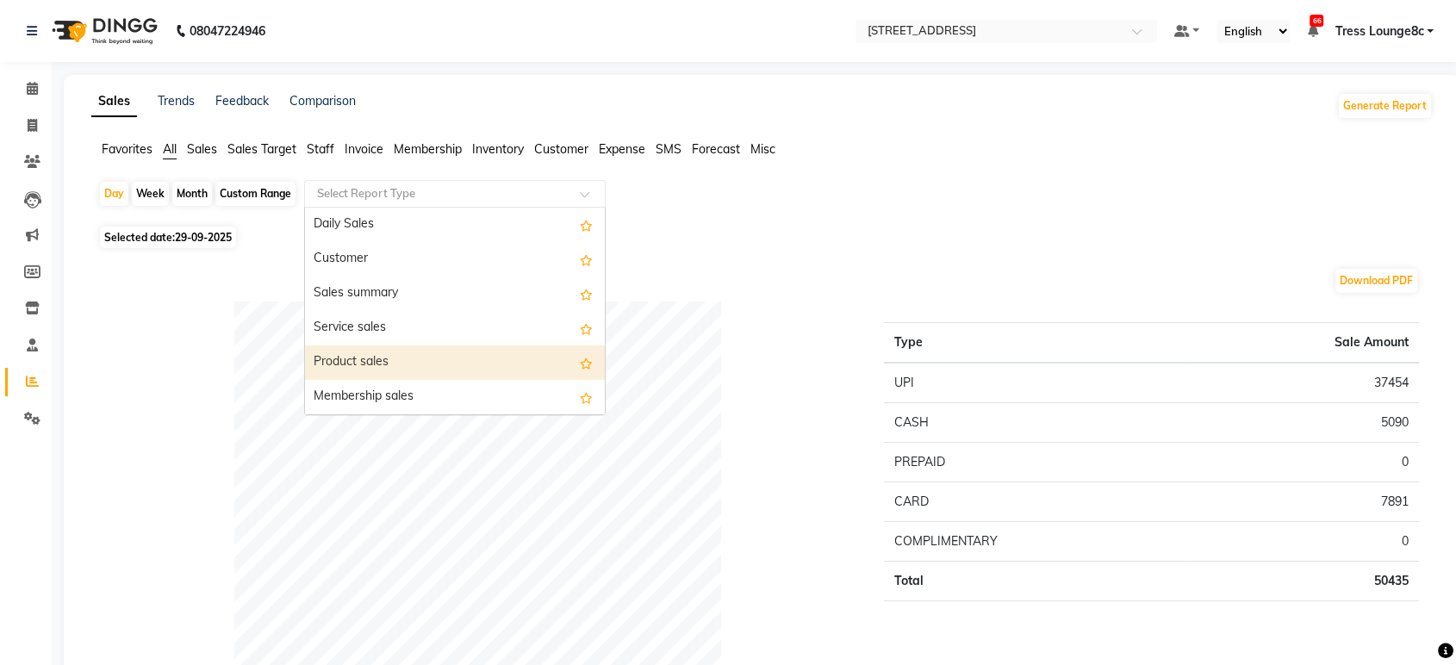
click at [400, 363] on div "Product sales" at bounding box center [455, 363] width 300 height 34
select select "full_report"
select select "csv"
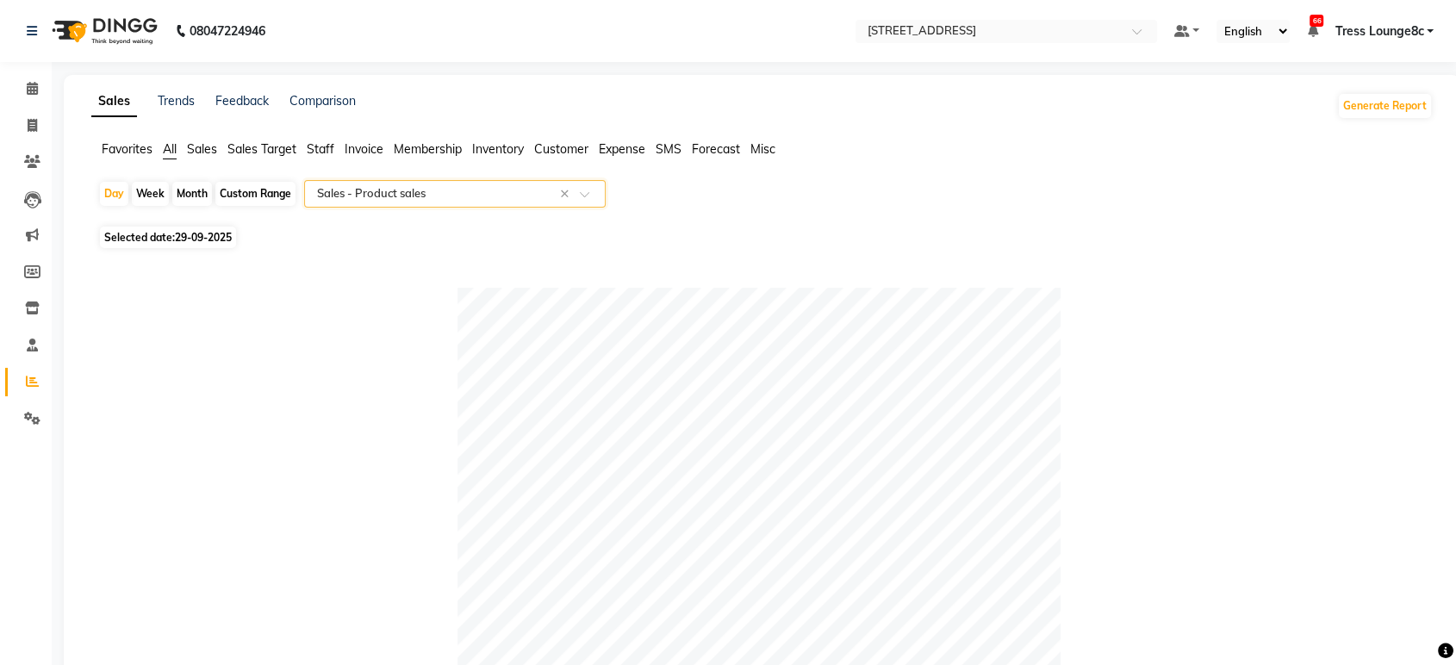
drag, startPoint x: 182, startPoint y: 215, endPoint x: 190, endPoint y: 249, distance: 35.3
click at [189, 242] on span "29-09-2025" at bounding box center [203, 237] width 57 height 13
select select "9"
select select "2025"
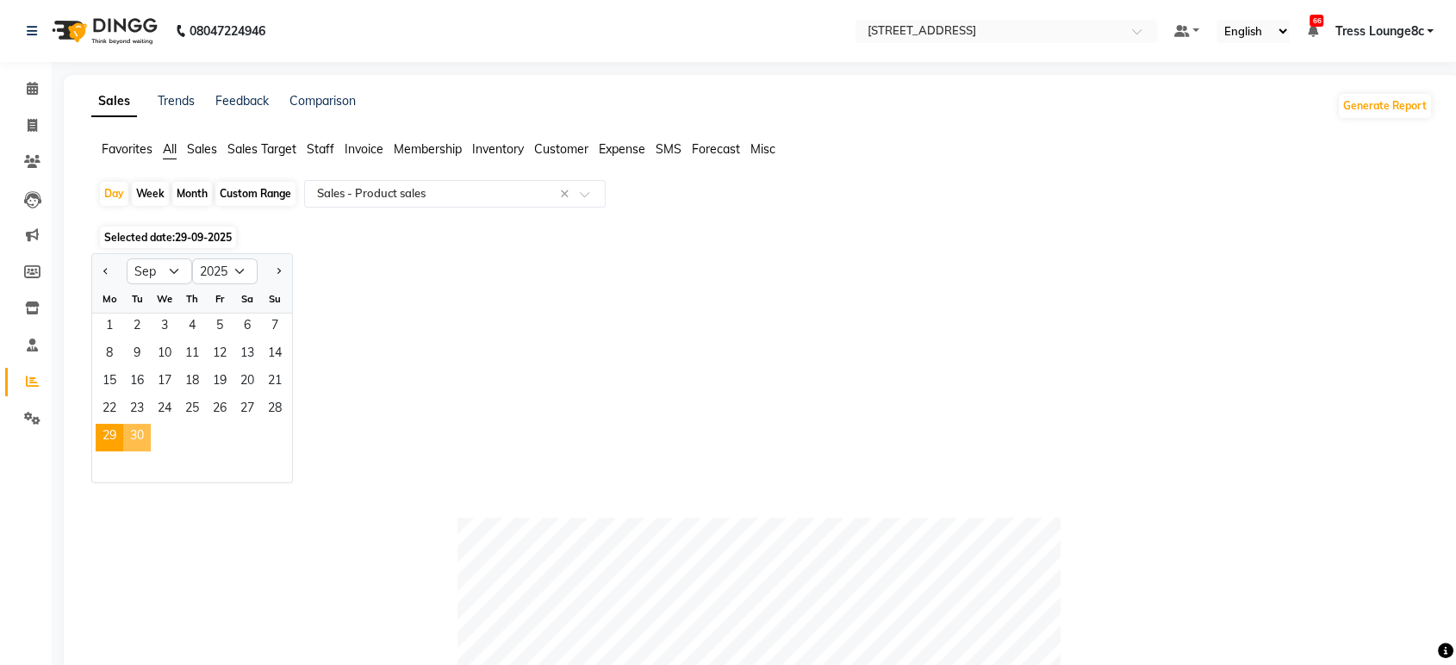
click at [137, 430] on span "30" at bounding box center [137, 438] width 28 height 28
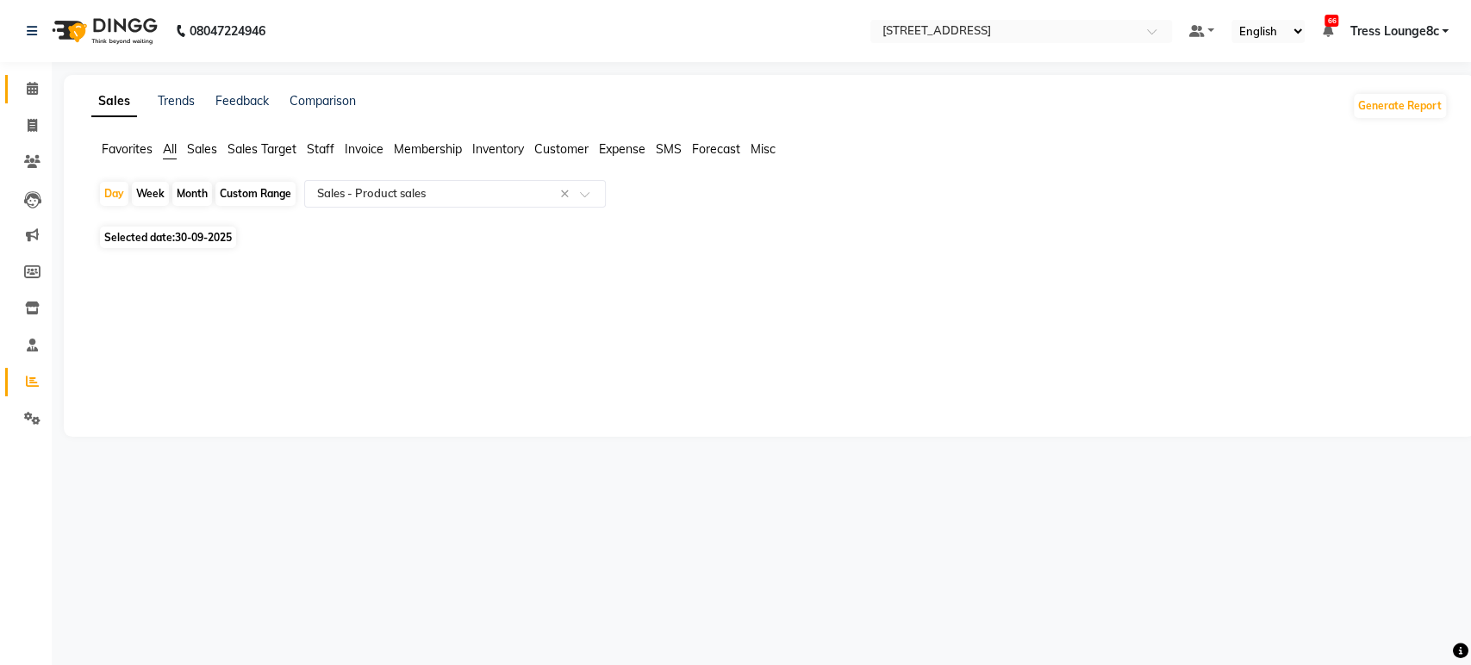
drag, startPoint x: 42, startPoint y: 102, endPoint x: 34, endPoint y: 97, distance: 9.3
click at [40, 100] on link "Calendar" at bounding box center [25, 89] width 41 height 28
click at [34, 99] on link "Calendar" at bounding box center [25, 89] width 41 height 28
click at [34, 97] on span at bounding box center [32, 89] width 30 height 20
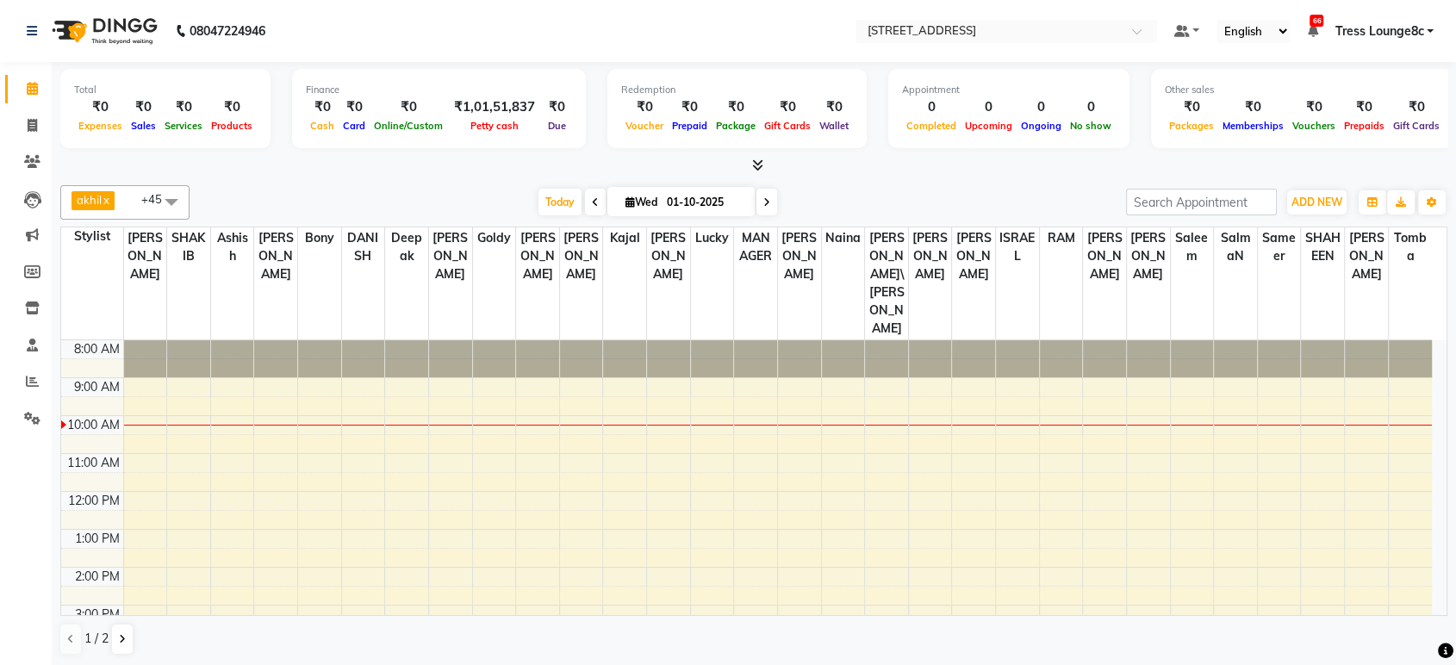
click at [255, 425] on div at bounding box center [275, 425] width 43 height 1
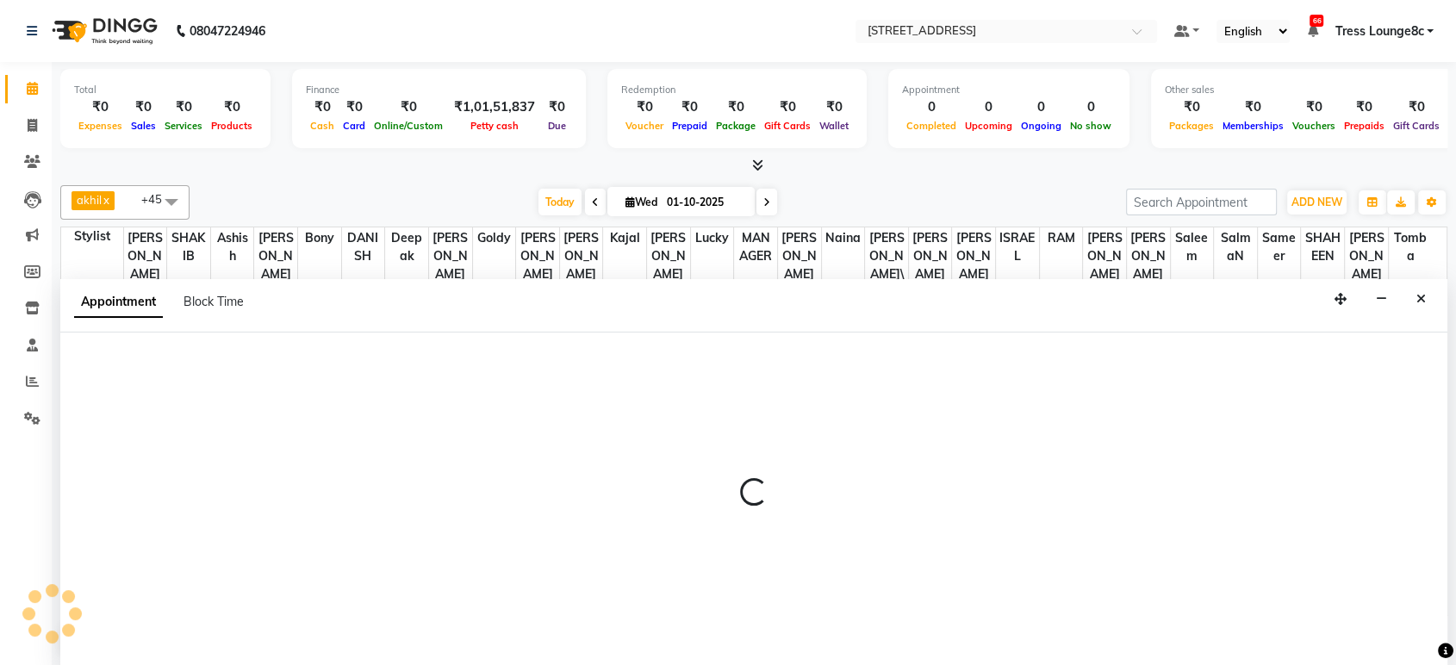
select select "44717"
select select "tentative"
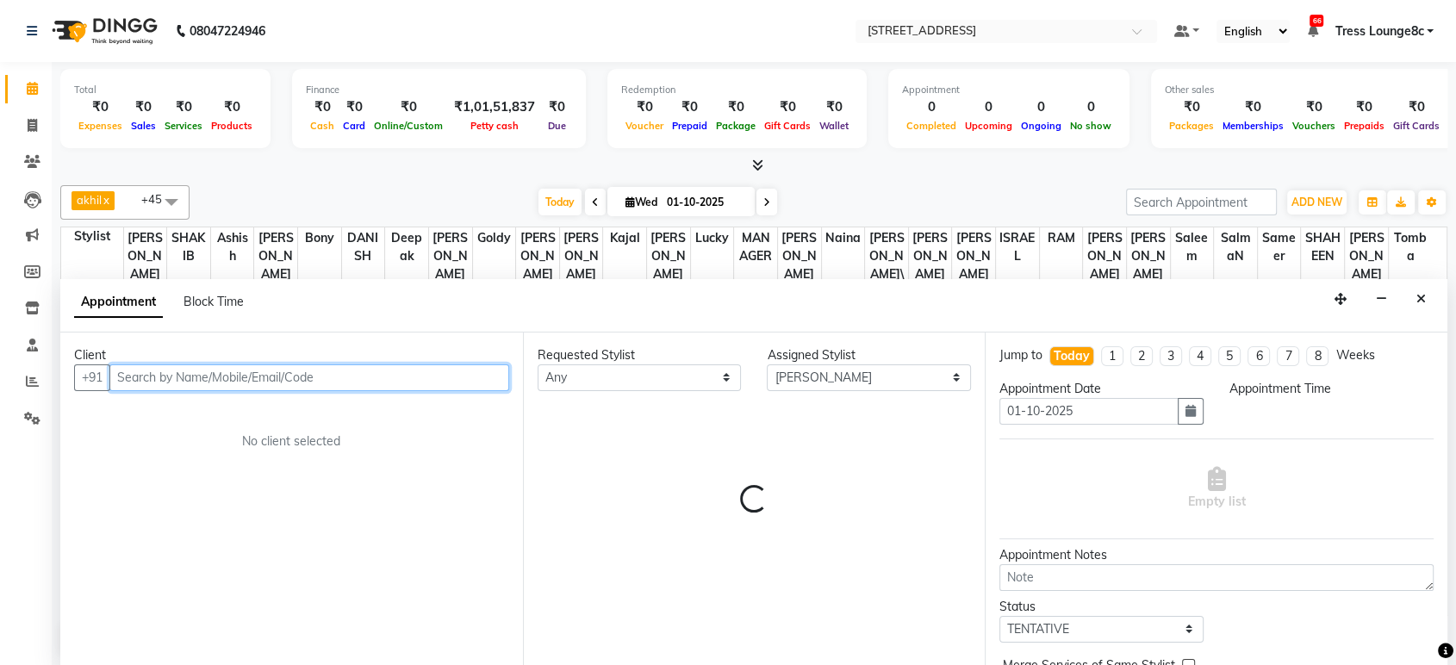
select select "600"
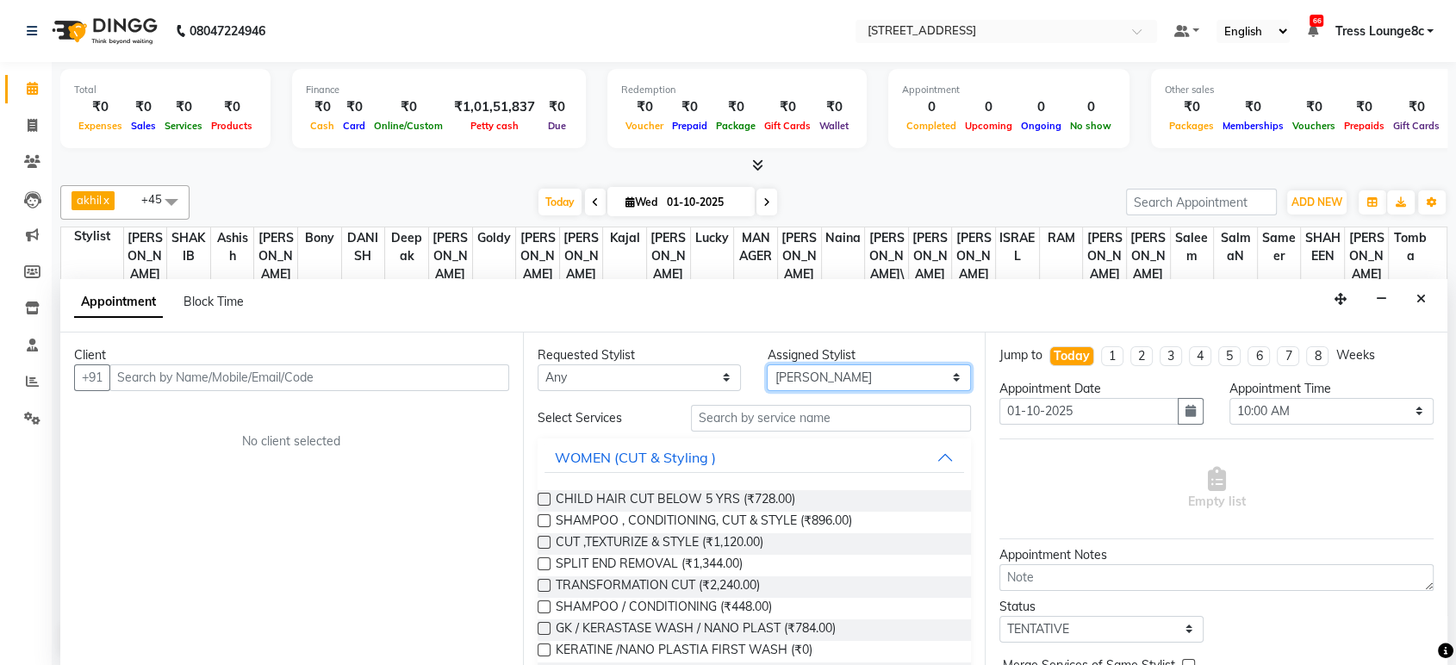
click at [831, 373] on select "Select [PERSON_NAME] [PERSON_NAME] DANISH Deepak [PERSON_NAME] [PERSON_NAME] [P…" at bounding box center [869, 378] width 204 height 27
select select "59395"
click at [767, 365] on select "Select [PERSON_NAME] [PERSON_NAME] DANISH Deepak [PERSON_NAME] [PERSON_NAME] [P…" at bounding box center [869, 378] width 204 height 27
click at [767, 416] on input "text" at bounding box center [831, 418] width 281 height 27
drag, startPoint x: 748, startPoint y: 435, endPoint x: 702, endPoint y: 477, distance: 61.6
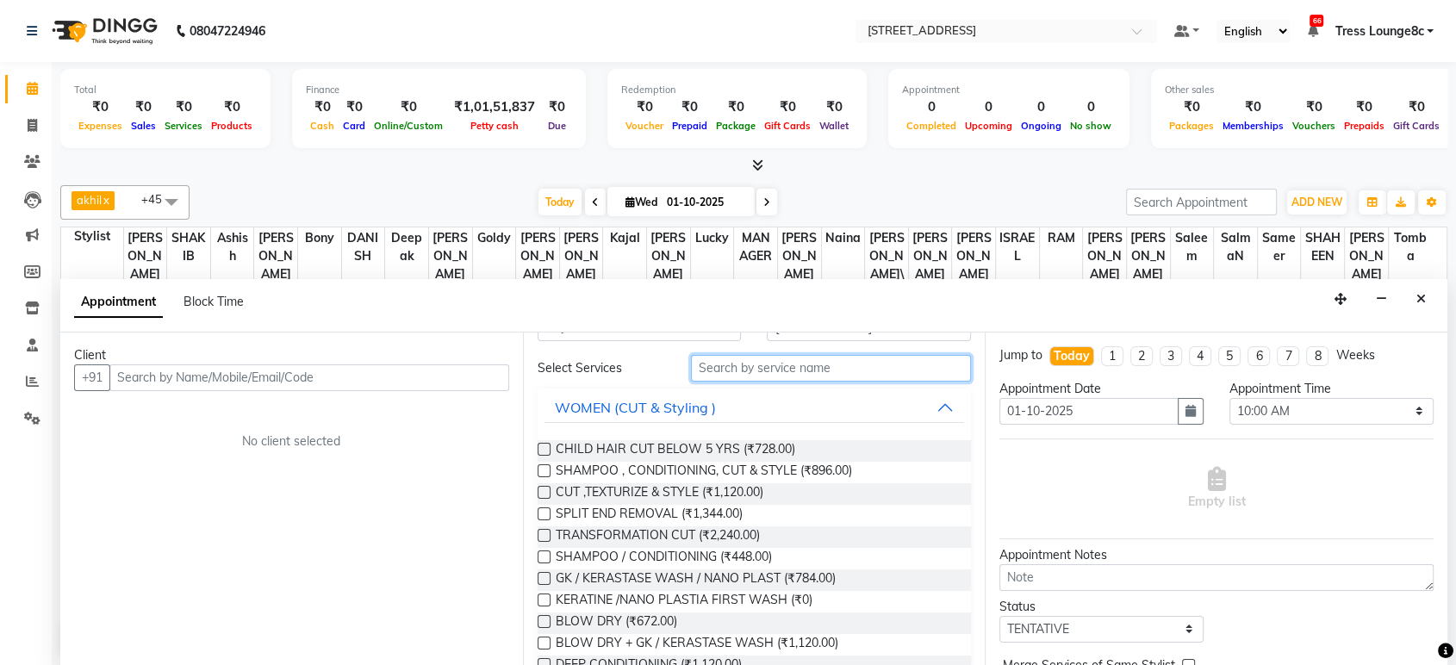
scroll to position [96, 0]
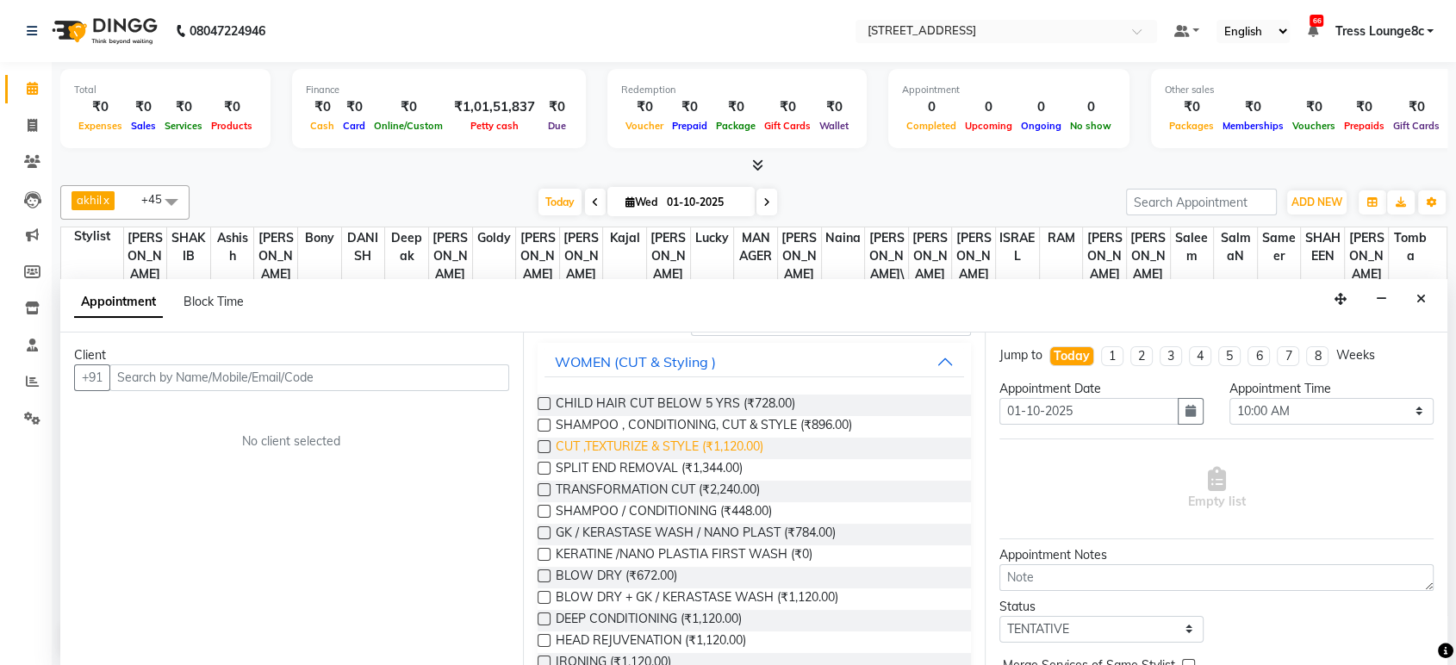
click at [669, 443] on span "CUT ,TEXTURIZE & STYLE (₹1,120.00)" at bounding box center [660, 449] width 208 height 22
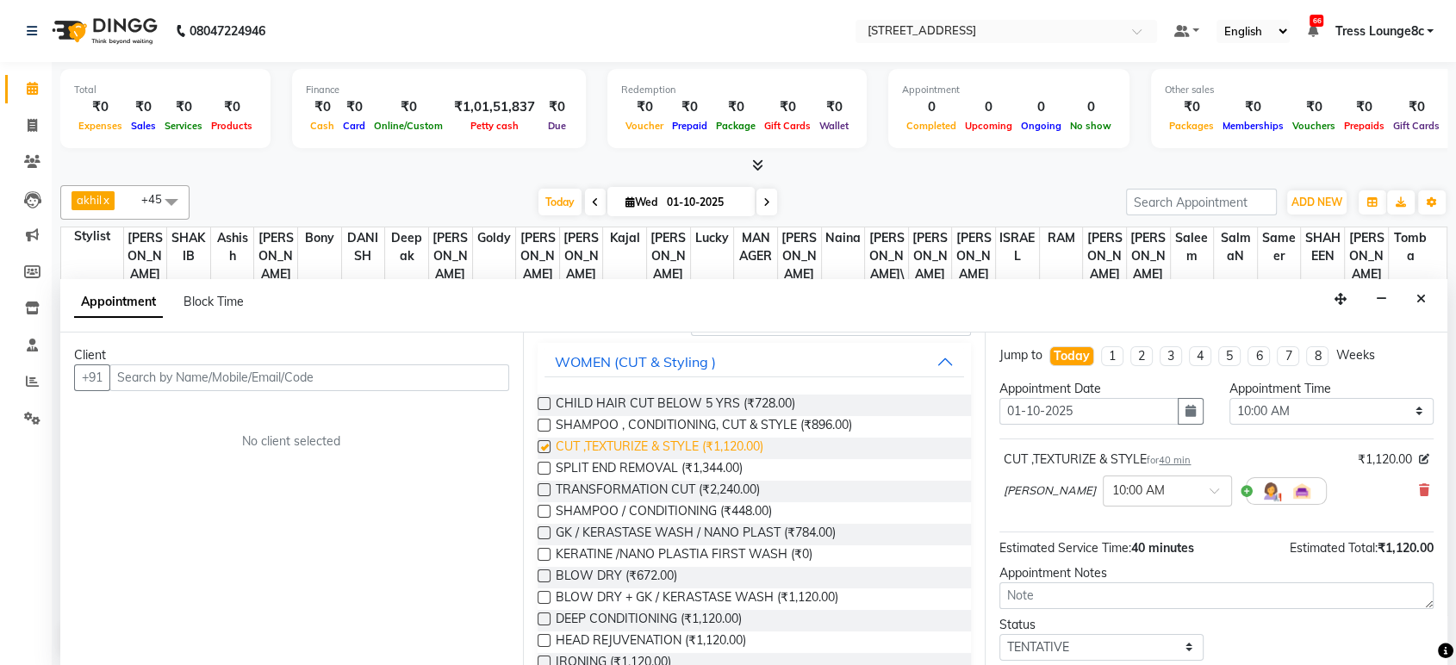
checkbox input "false"
click at [31, 112] on link "Invoice" at bounding box center [25, 126] width 41 height 28
select select "service"
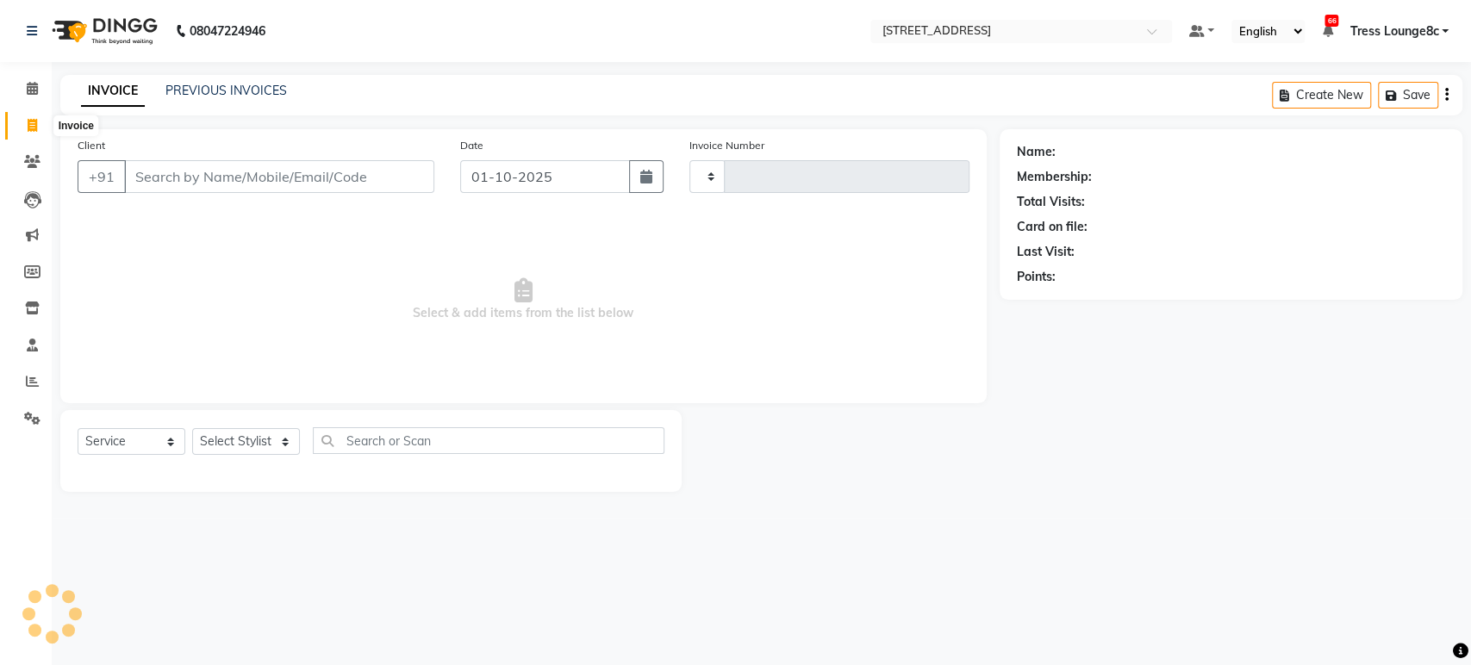
type input "2802"
select select "5703"
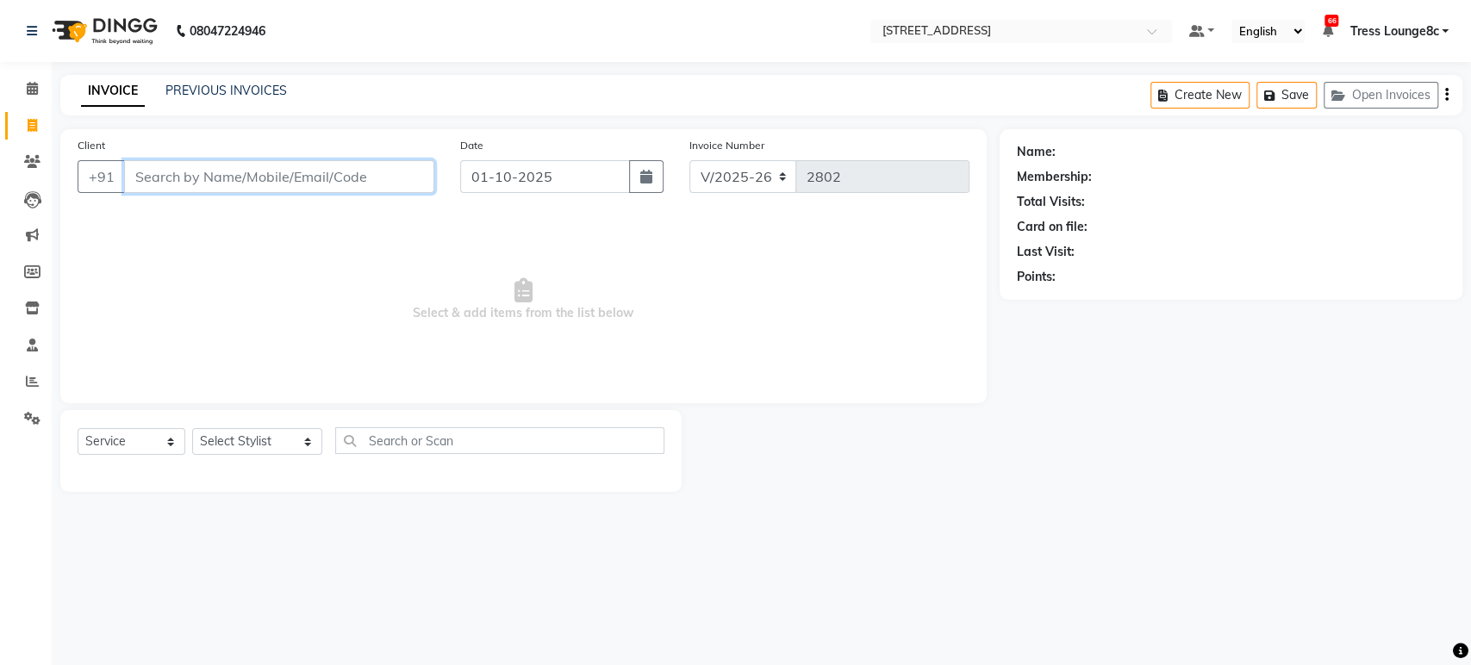
click at [196, 171] on input "Client" at bounding box center [279, 176] width 310 height 33
type input "s"
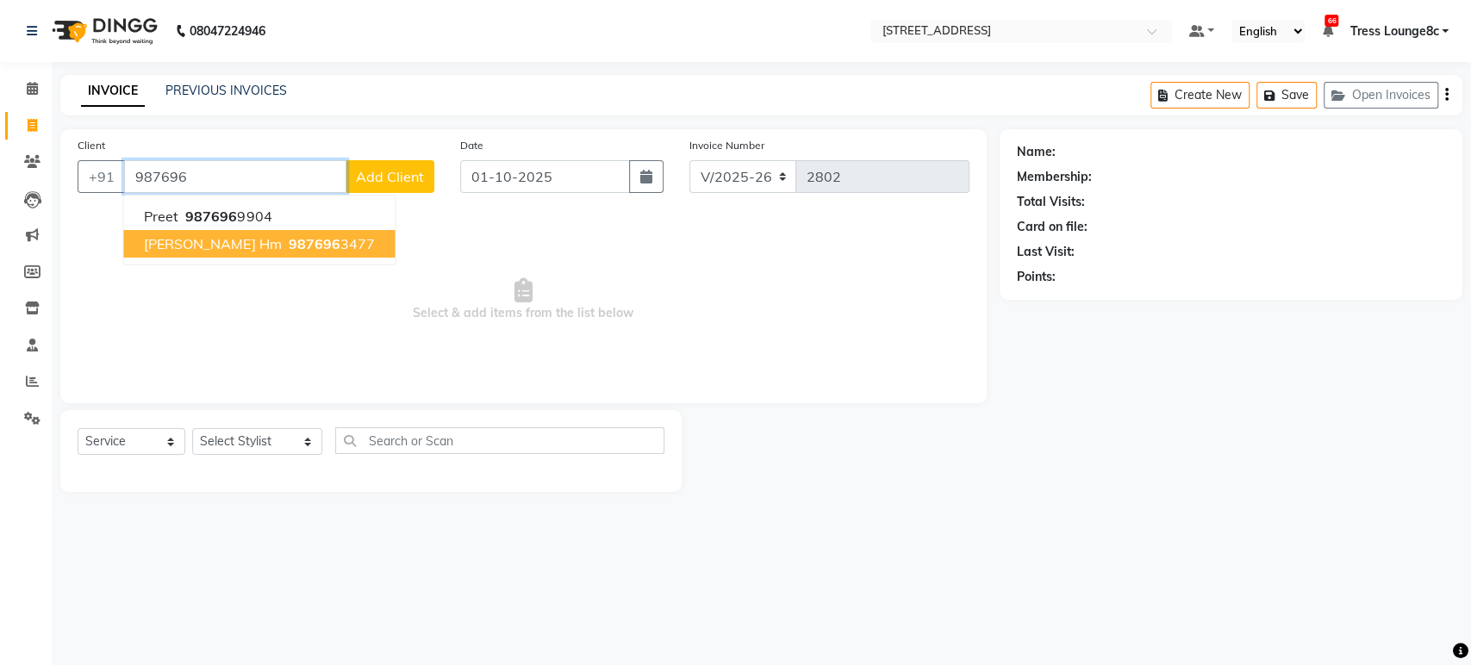
click at [301, 245] on span "987696" at bounding box center [314, 243] width 52 height 17
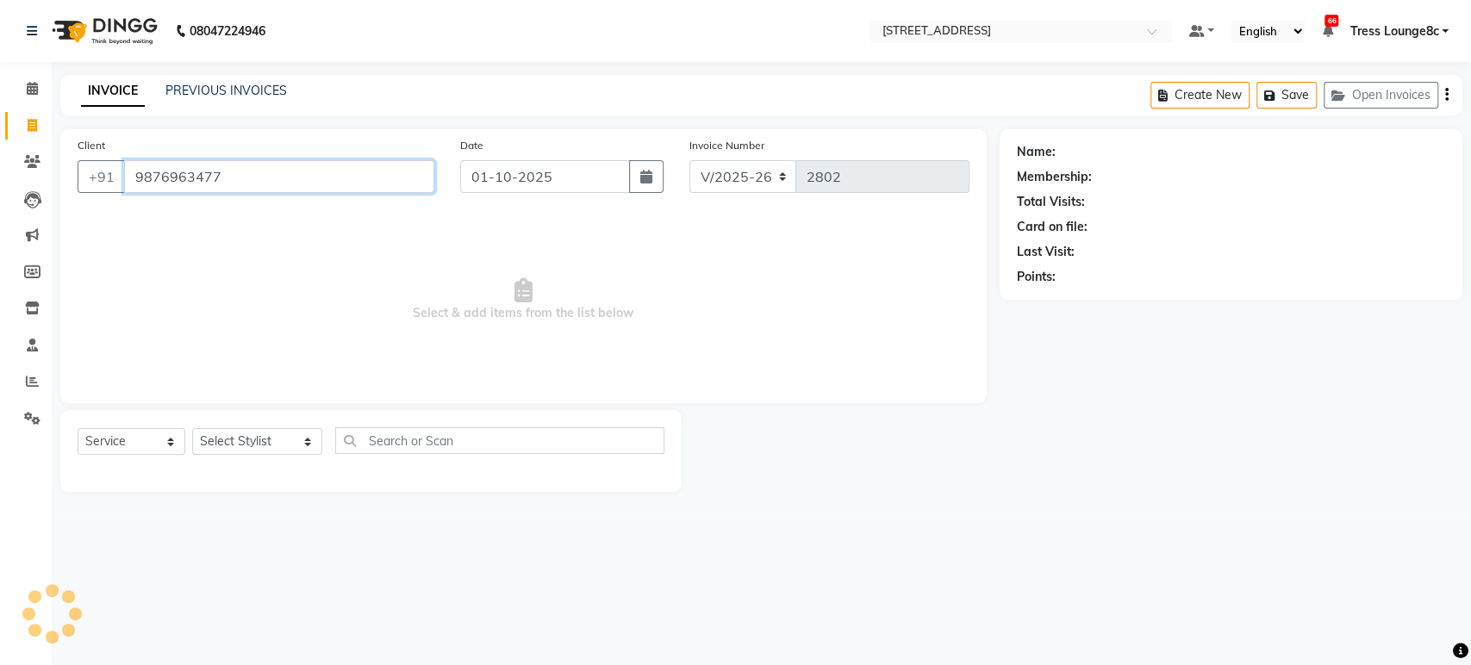
type input "9876963477"
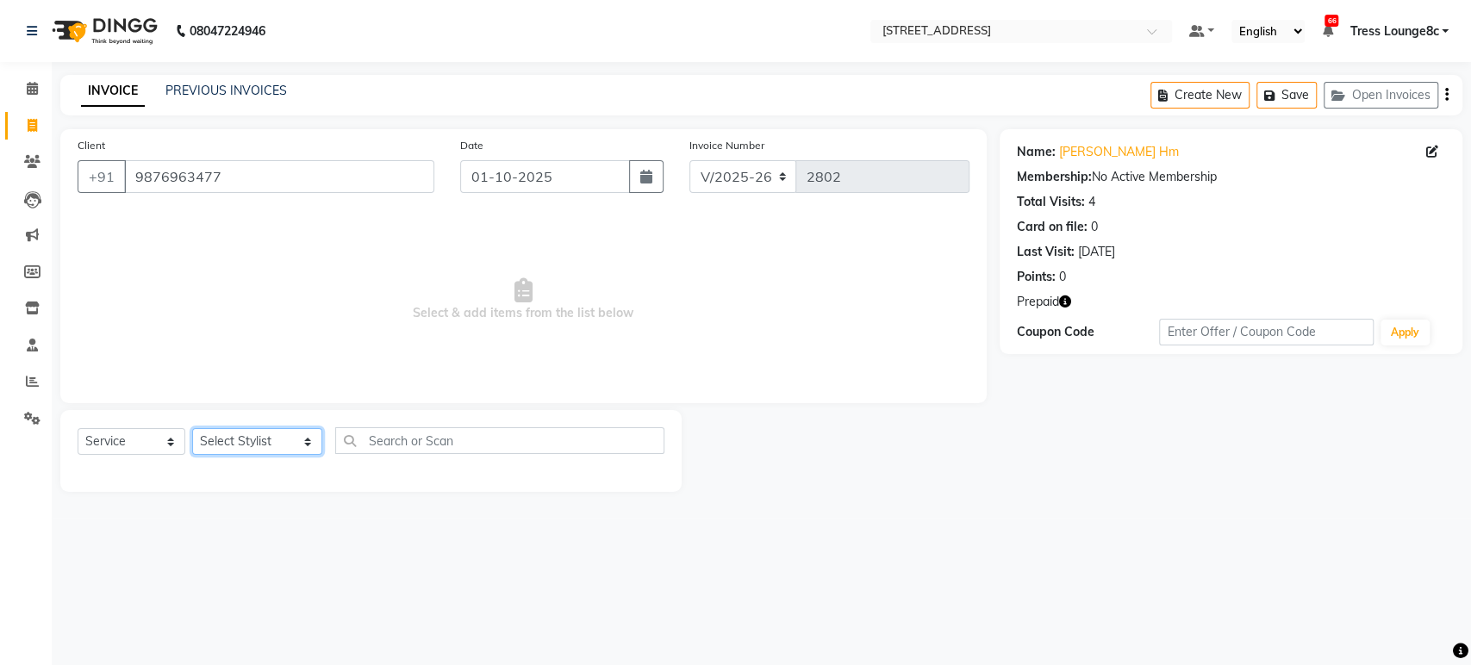
click at [232, 434] on select "Select Stylist [PERSON_NAME] [PERSON_NAME] DANISH Deepak [PERSON_NAME] [PERSON_…" at bounding box center [257, 441] width 130 height 27
select select "90590"
click at [192, 428] on select "Select Stylist [PERSON_NAME] [PERSON_NAME] DANISH Deepak [PERSON_NAME] [PERSON_…" at bounding box center [257, 441] width 130 height 27
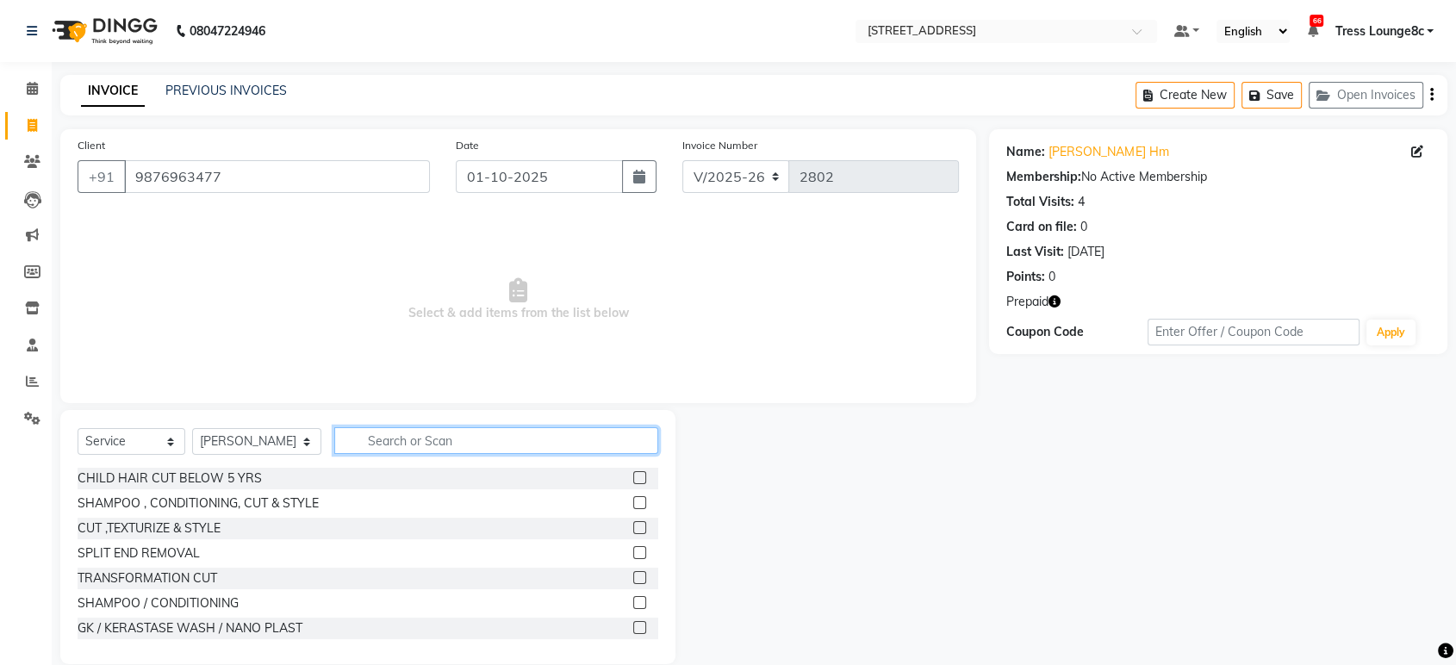
click at [388, 442] on input "text" at bounding box center [496, 440] width 324 height 27
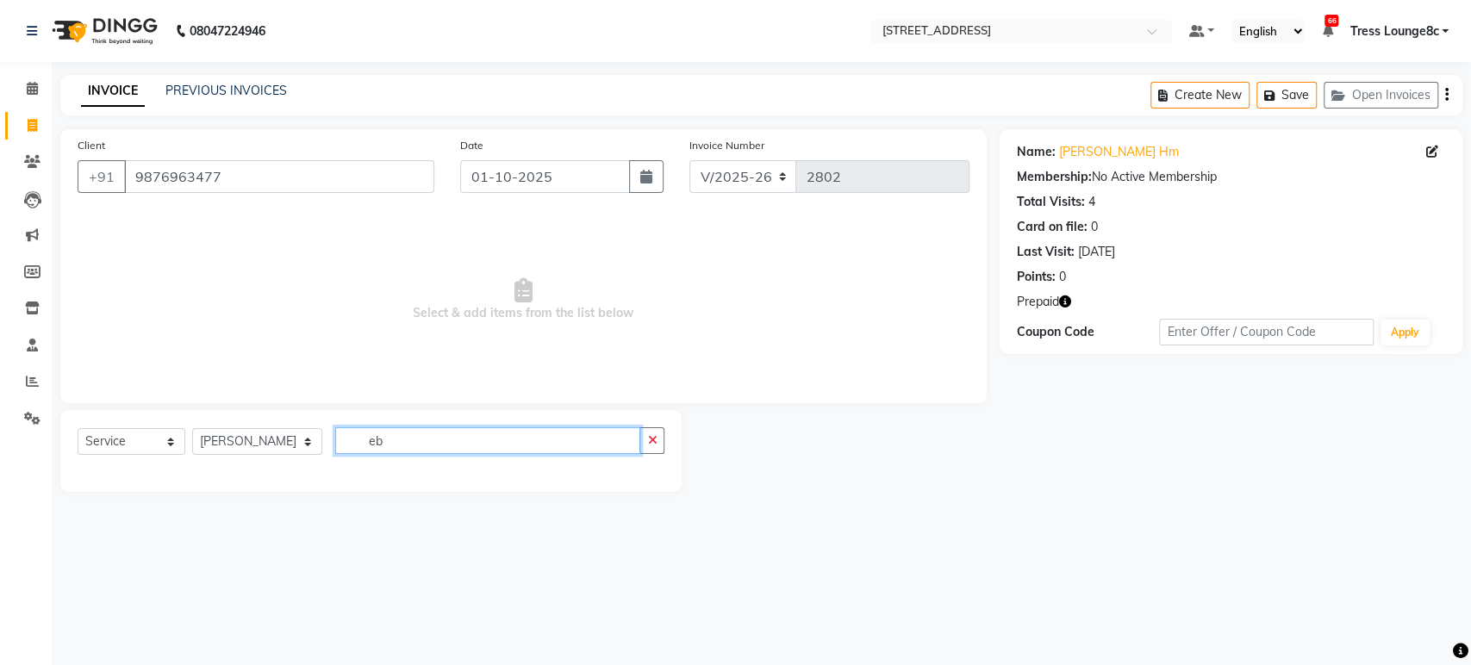
type input "e"
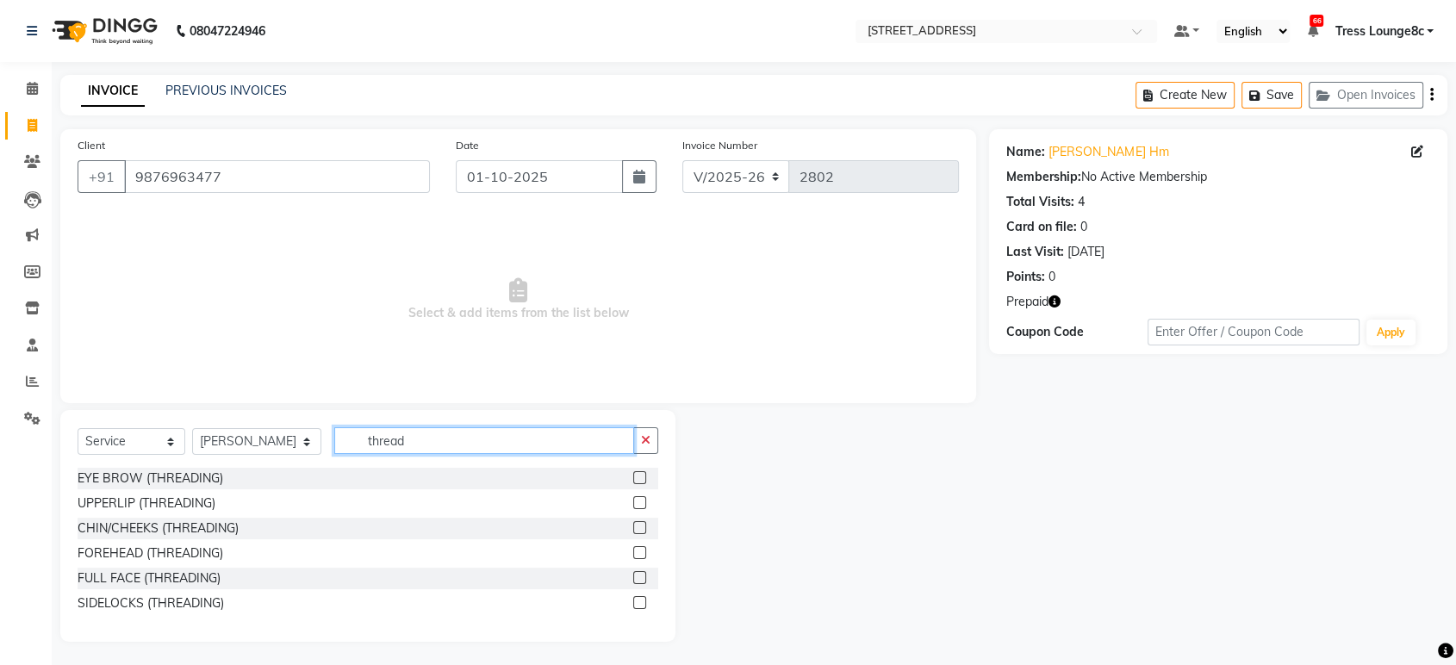
type input "thread"
click at [640, 476] on label at bounding box center [639, 477] width 13 height 13
click at [640, 476] on input "checkbox" at bounding box center [638, 478] width 11 height 11
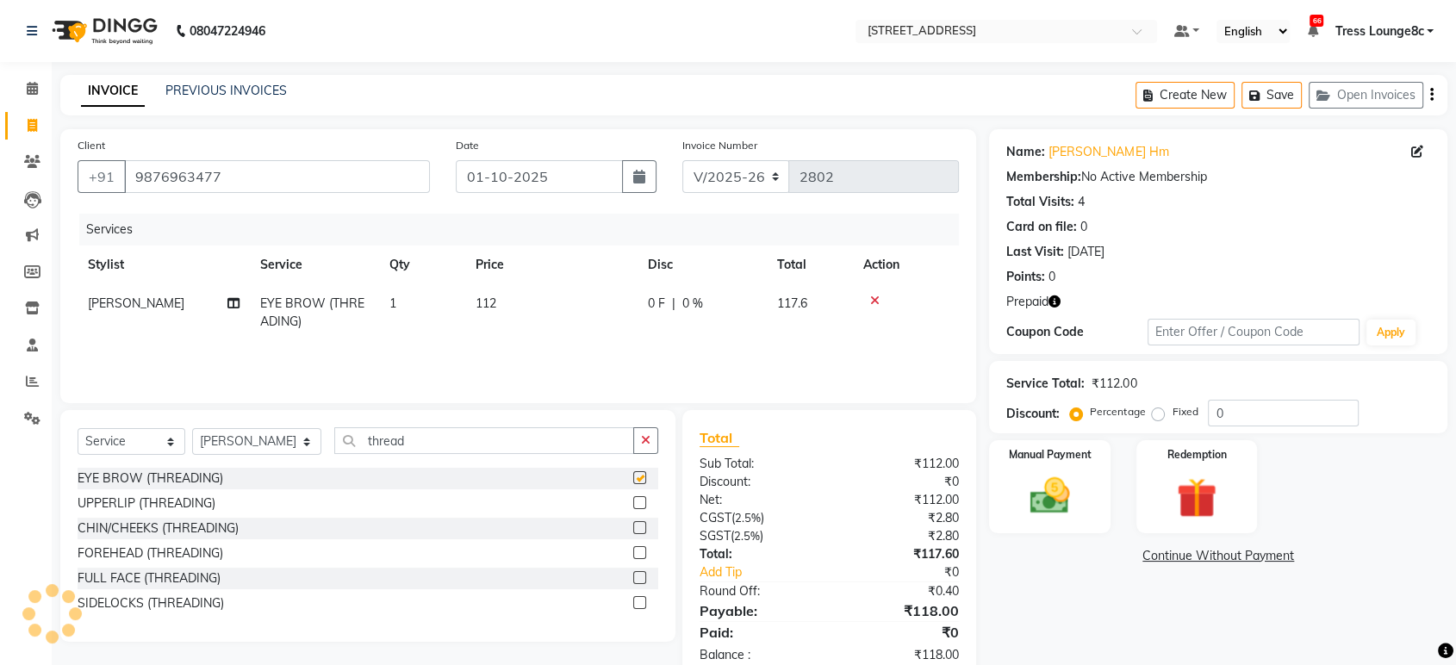
checkbox input "false"
click at [248, 440] on select "Select Stylist [PERSON_NAME] [PERSON_NAME] DANISH Deepak [PERSON_NAME] [PERSON_…" at bounding box center [256, 441] width 129 height 27
select select "59395"
click at [192, 428] on select "Select Stylist [PERSON_NAME] [PERSON_NAME] DANISH Deepak [PERSON_NAME] [PERSON_…" at bounding box center [256, 441] width 129 height 27
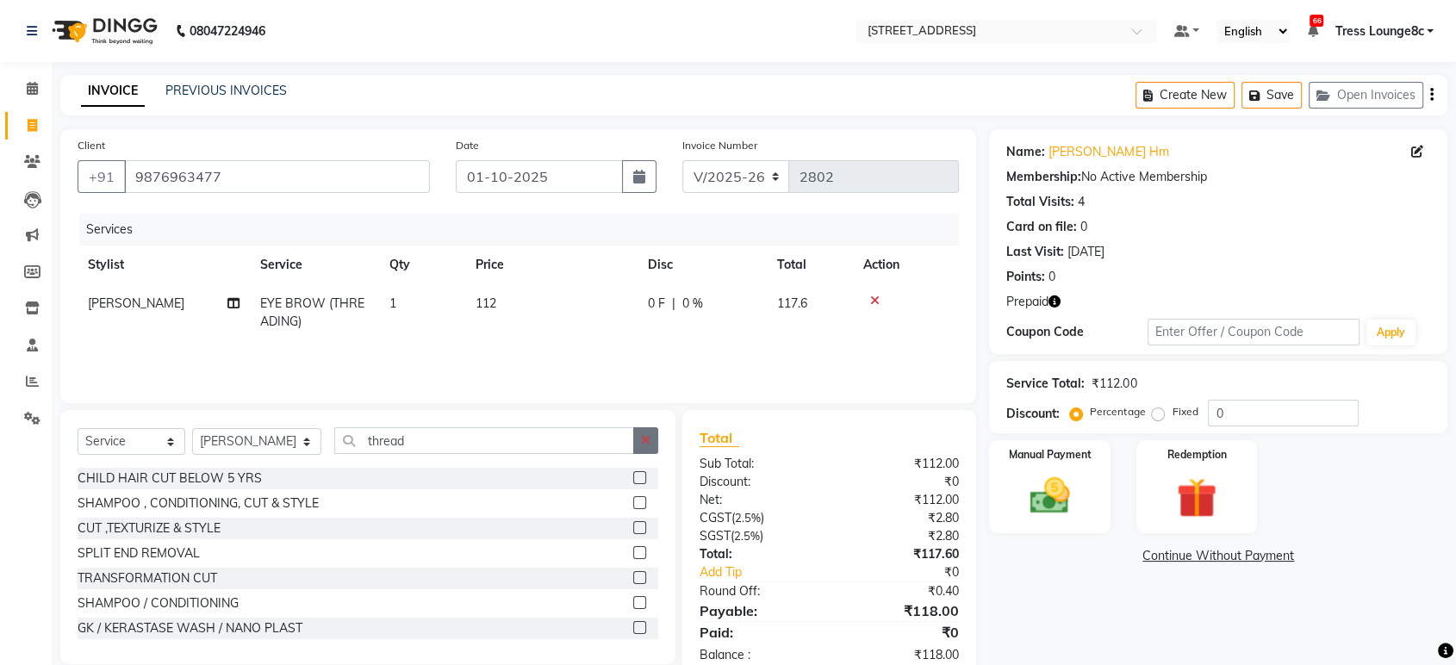
drag, startPoint x: 656, startPoint y: 442, endPoint x: 645, endPoint y: 446, distance: 12.0
click at [655, 442] on button "button" at bounding box center [645, 440] width 25 height 27
click at [539, 445] on input "text" at bounding box center [496, 440] width 324 height 27
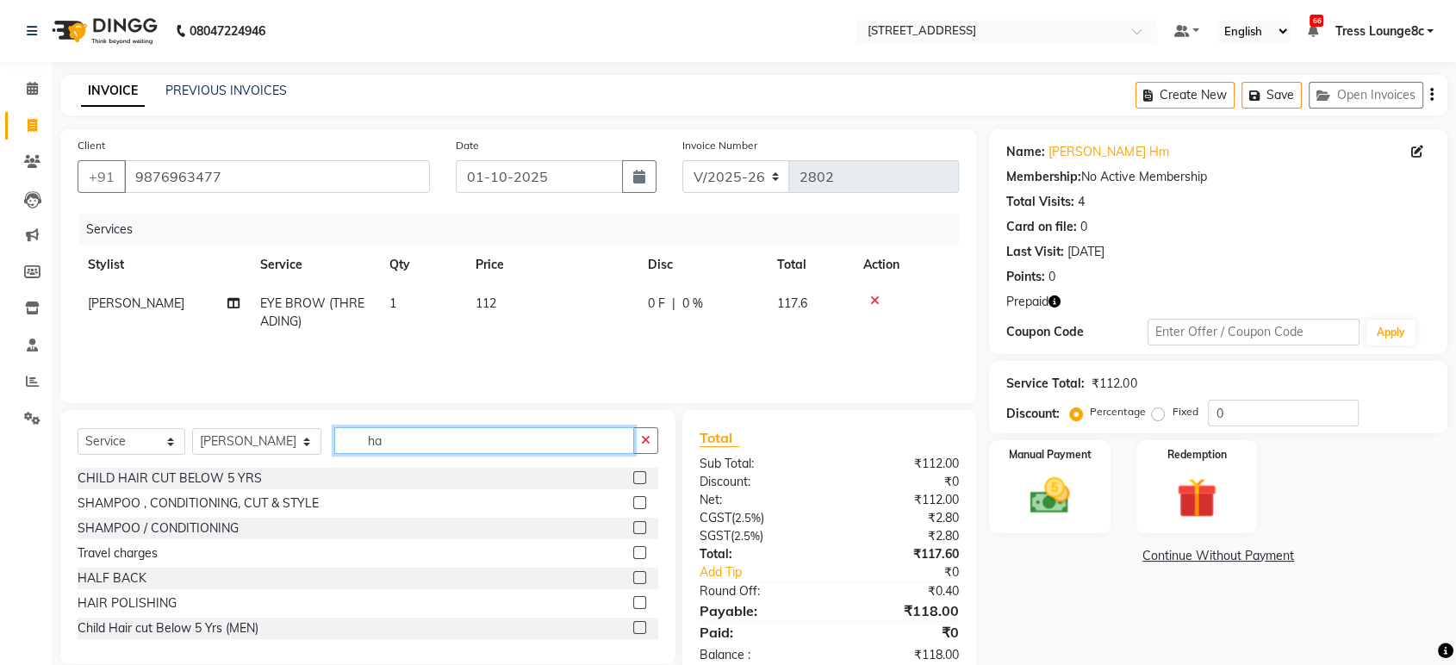
type input "h"
type input "cut"
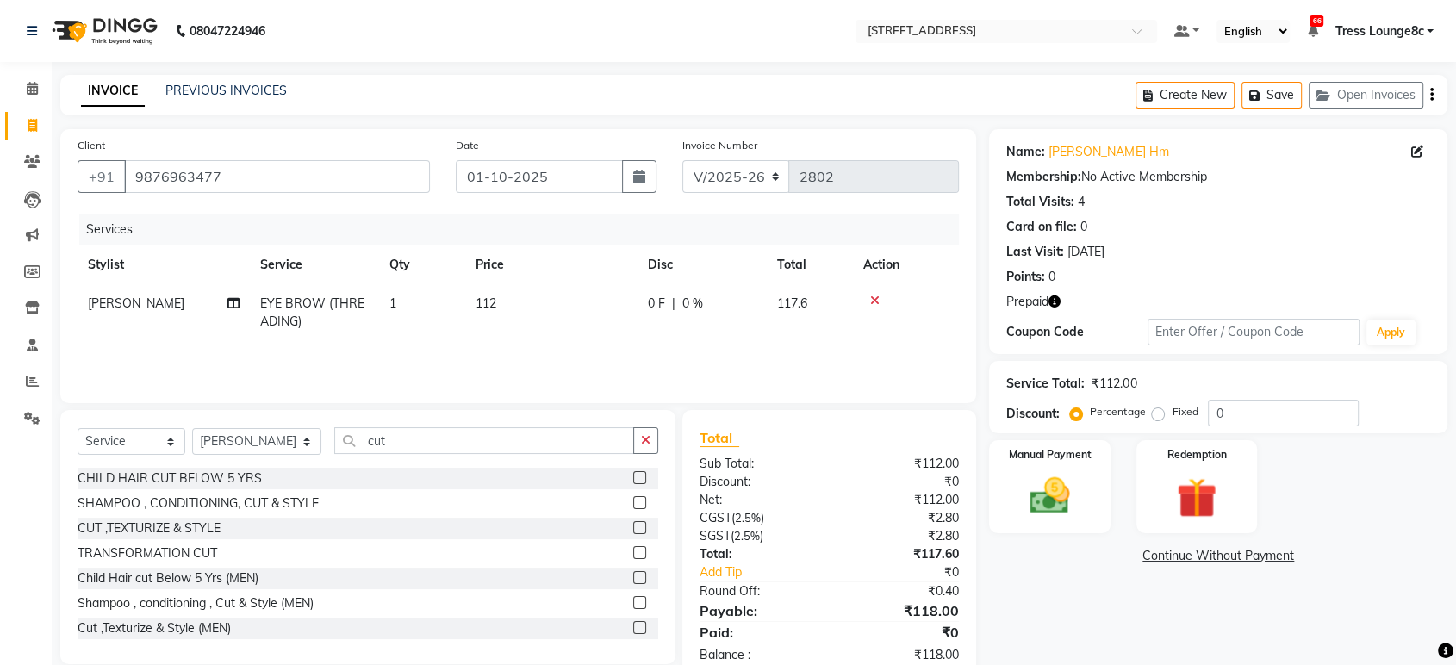
click at [633, 525] on label at bounding box center [639, 527] width 13 height 13
click at [633, 525] on input "checkbox" at bounding box center [638, 528] width 11 height 11
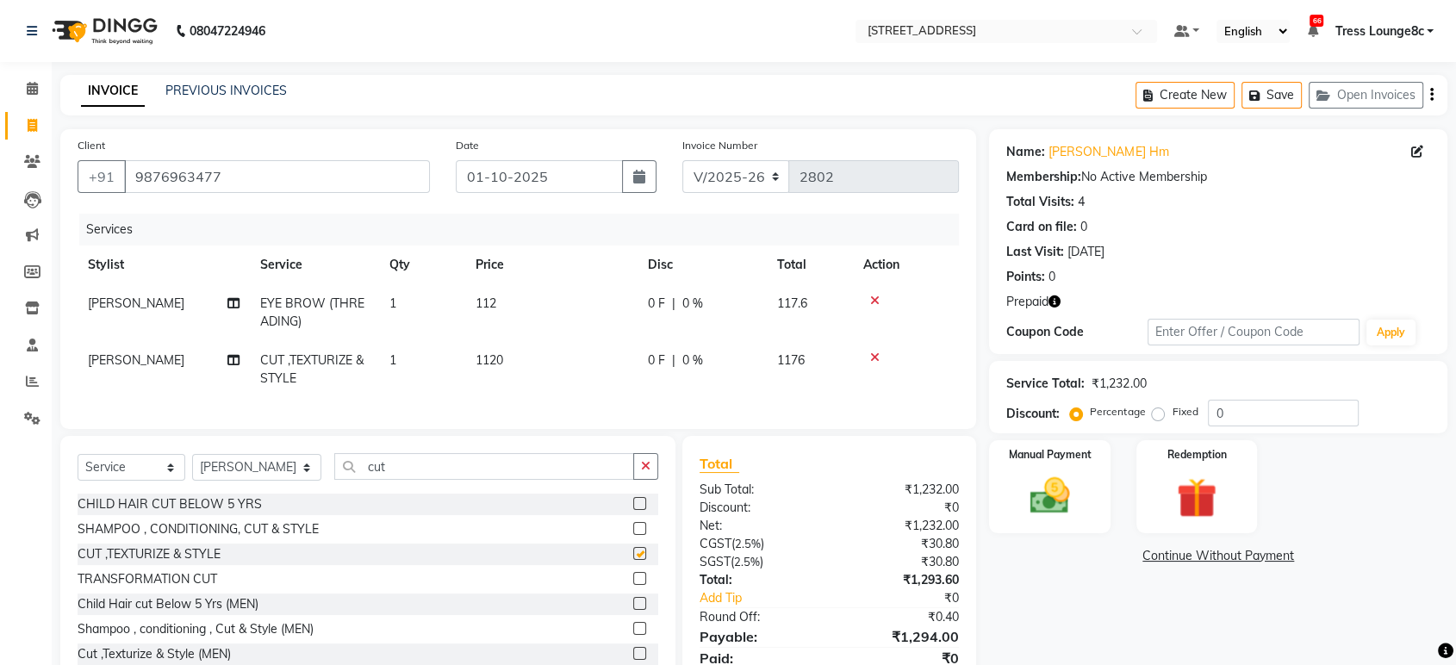
checkbox input "false"
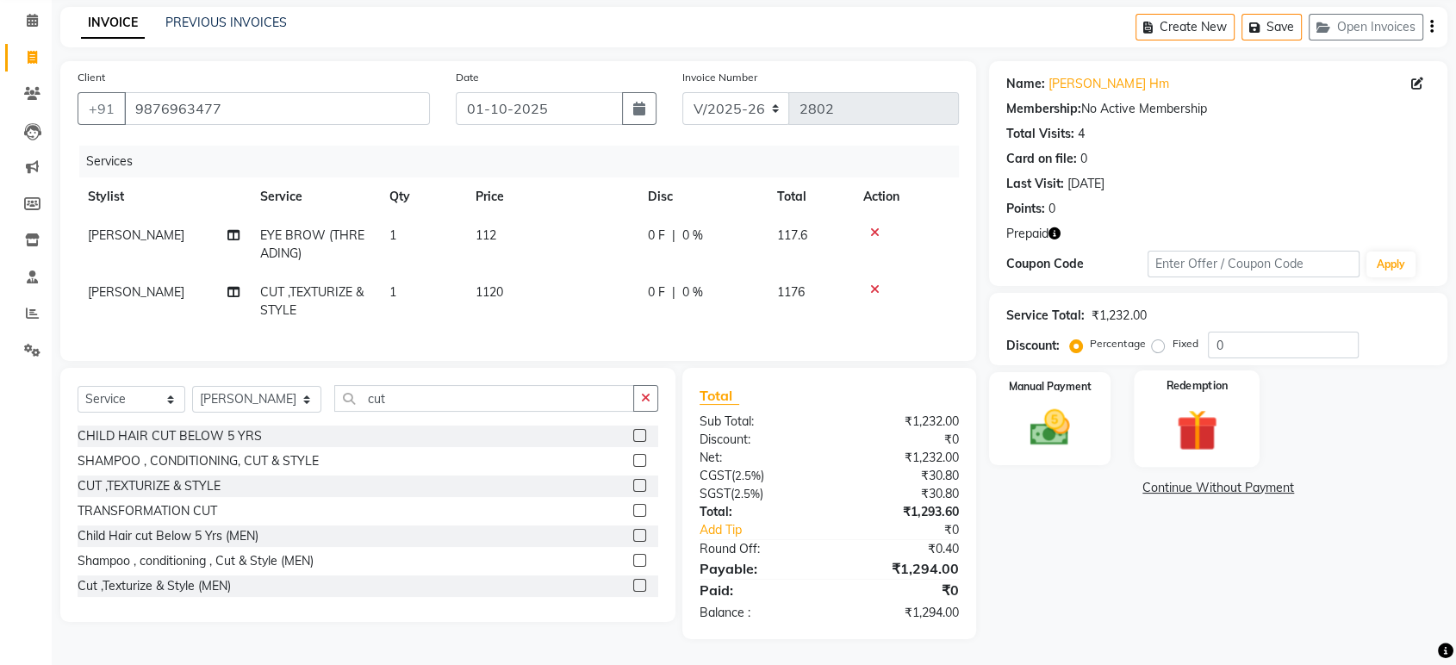
click at [1211, 404] on img at bounding box center [1196, 430] width 67 height 52
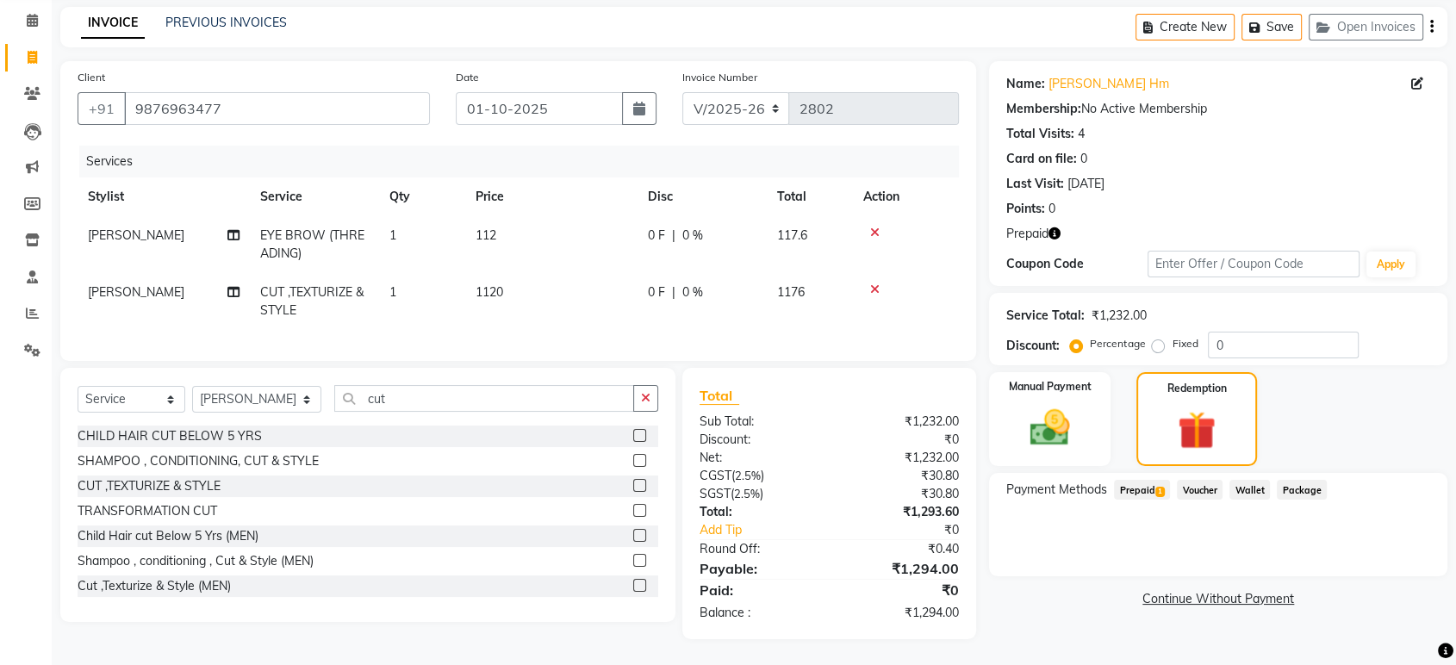
click at [1144, 480] on span "Prepaid 1" at bounding box center [1142, 490] width 56 height 20
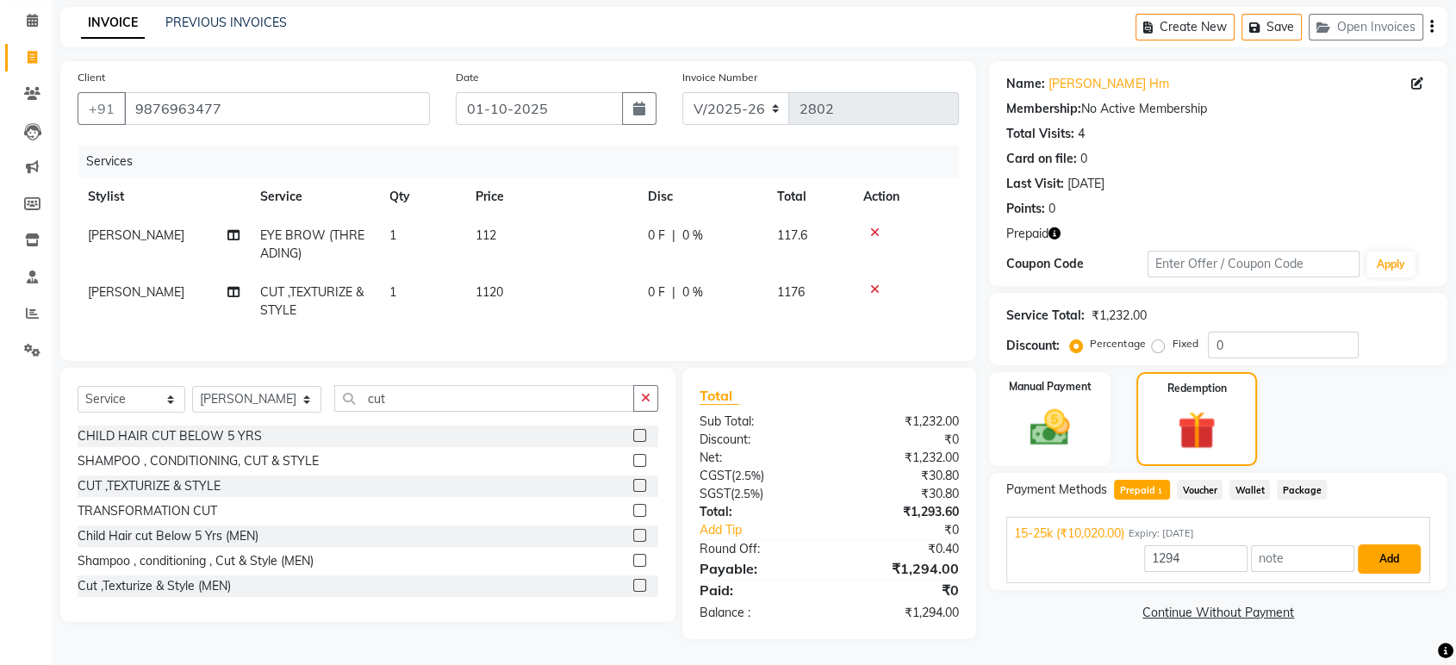
click at [1402, 548] on button "Add" at bounding box center [1389, 559] width 63 height 29
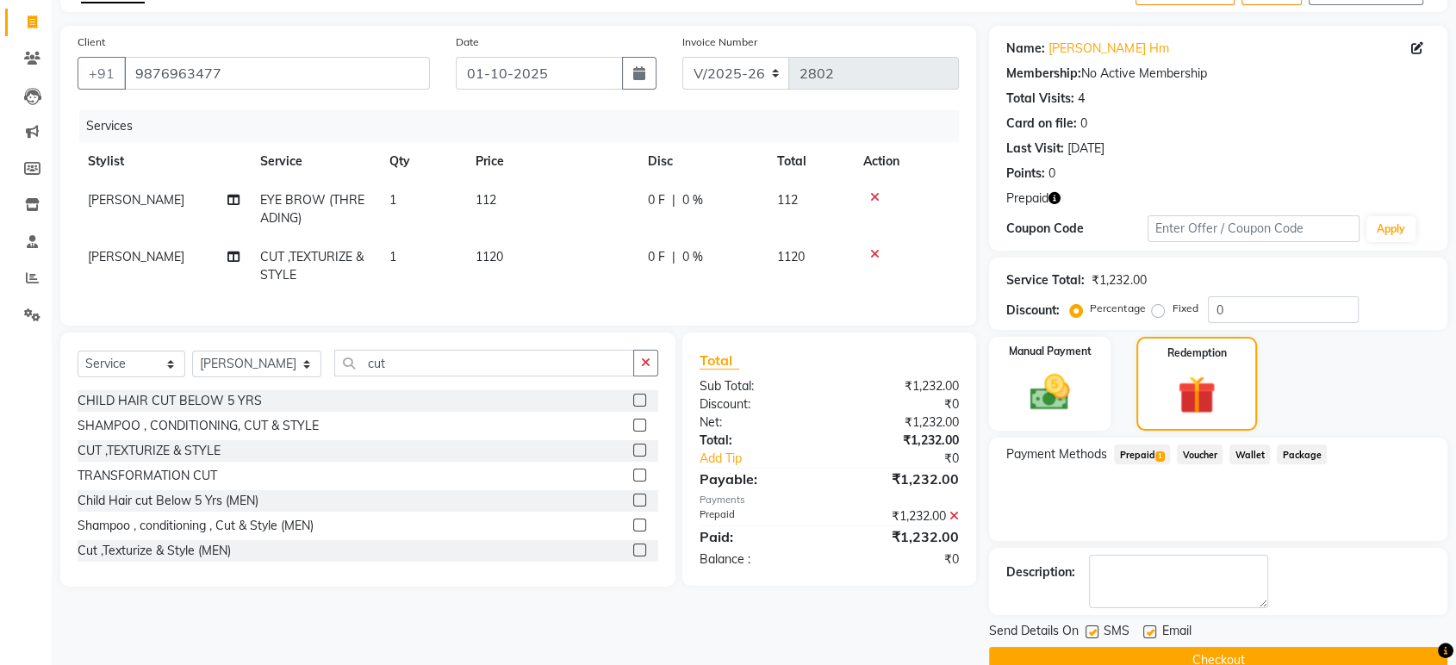
scroll to position [137, 0]
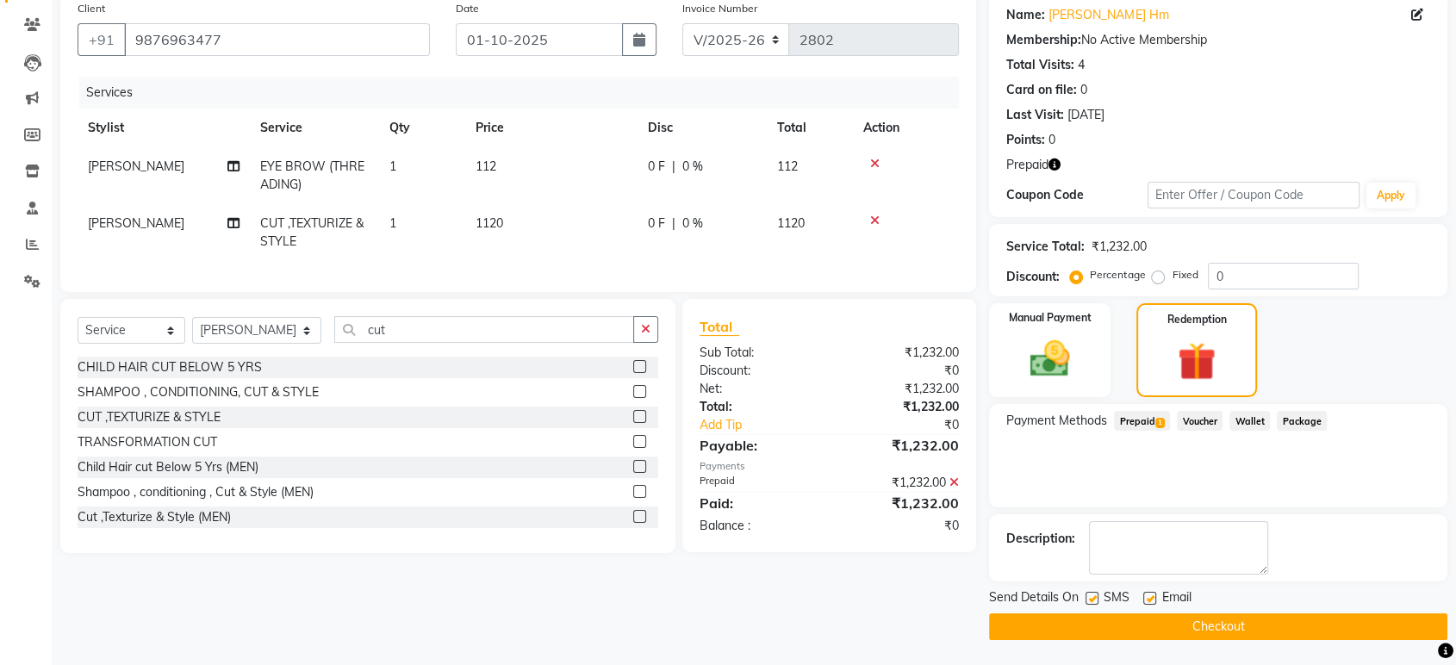
click at [1080, 621] on button "Checkout" at bounding box center [1218, 627] width 458 height 27
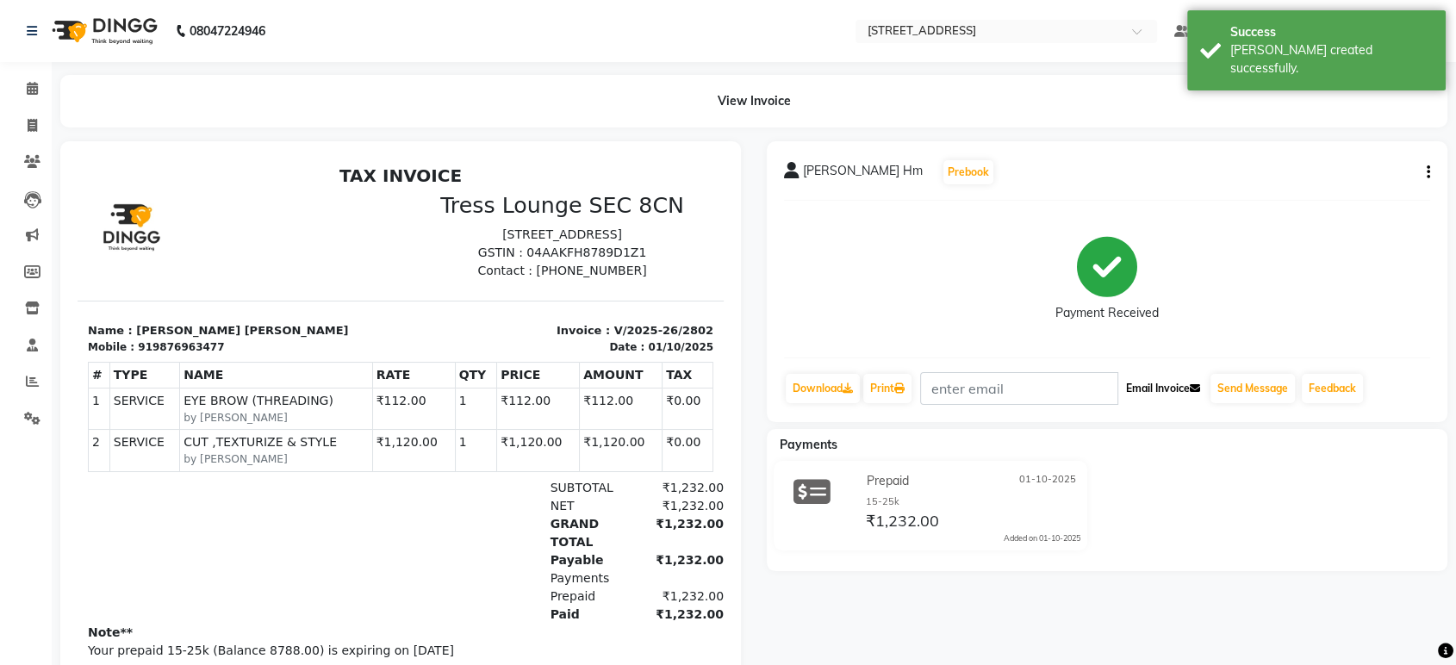
click at [1183, 391] on button "Email Invoice" at bounding box center [1163, 388] width 88 height 29
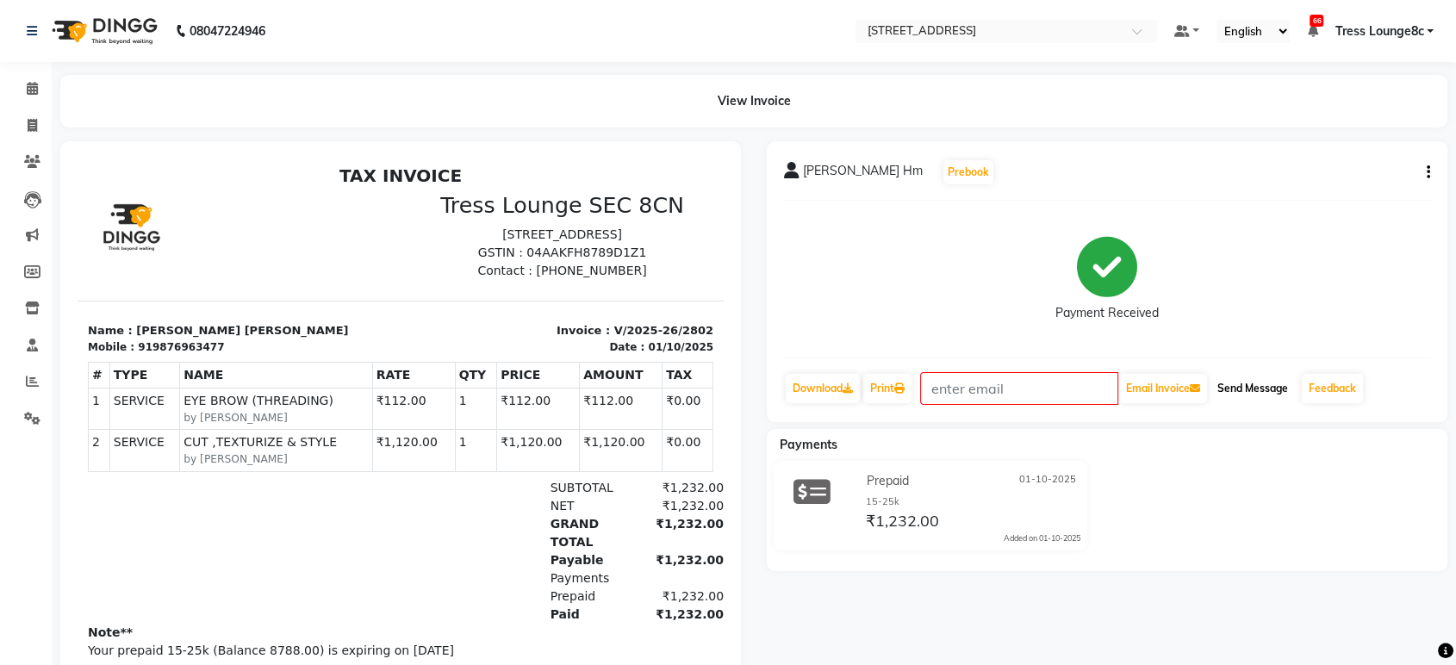
click at [1254, 395] on button "Send Message" at bounding box center [1253, 388] width 84 height 29
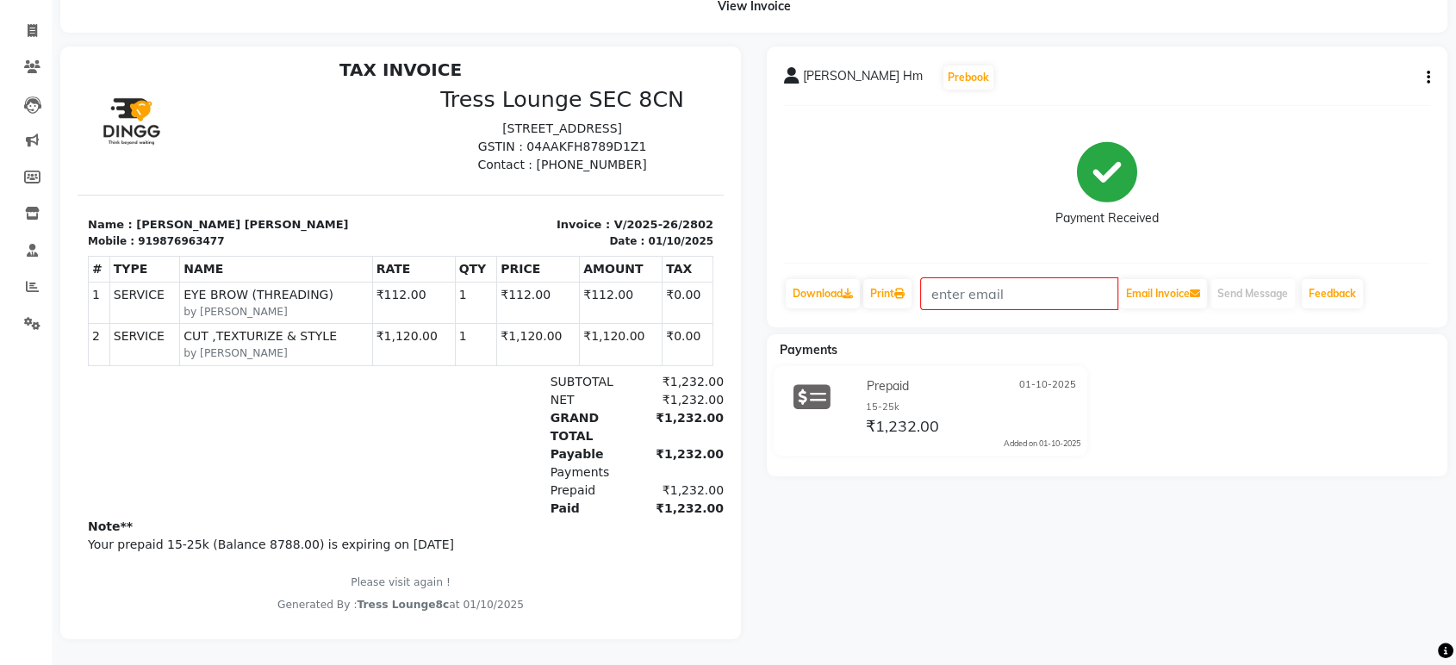
scroll to position [14, 0]
